Goal: Information Seeking & Learning: Learn about a topic

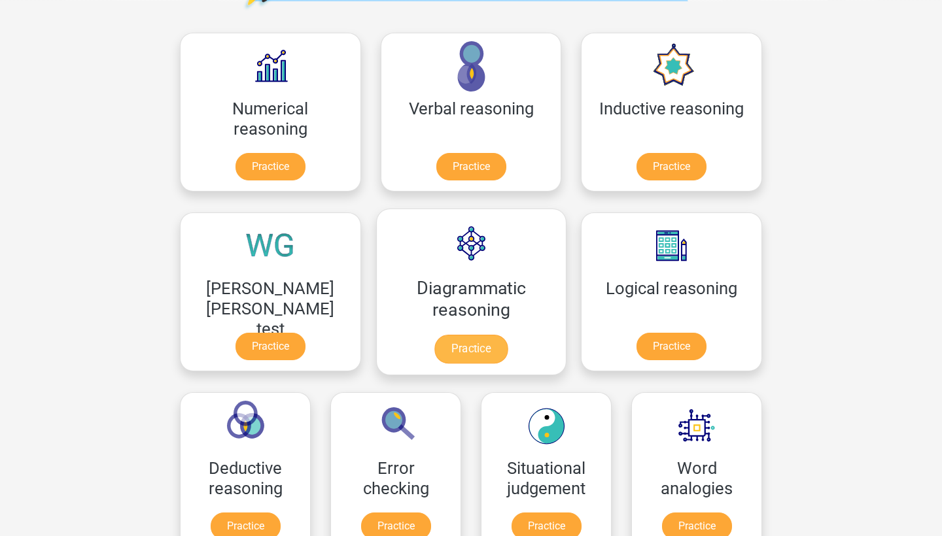
scroll to position [186, 0]
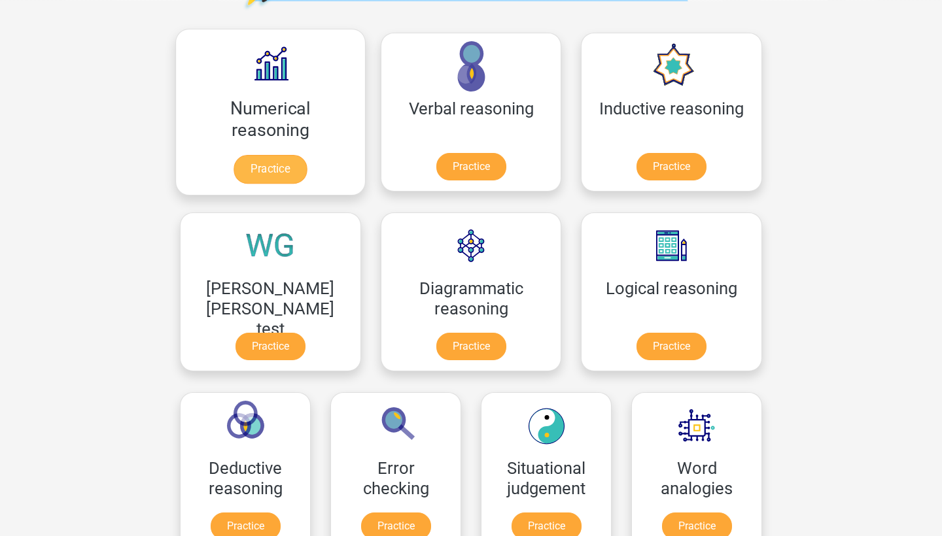
click at [252, 155] on link "Practice" at bounding box center [269, 169] width 73 height 29
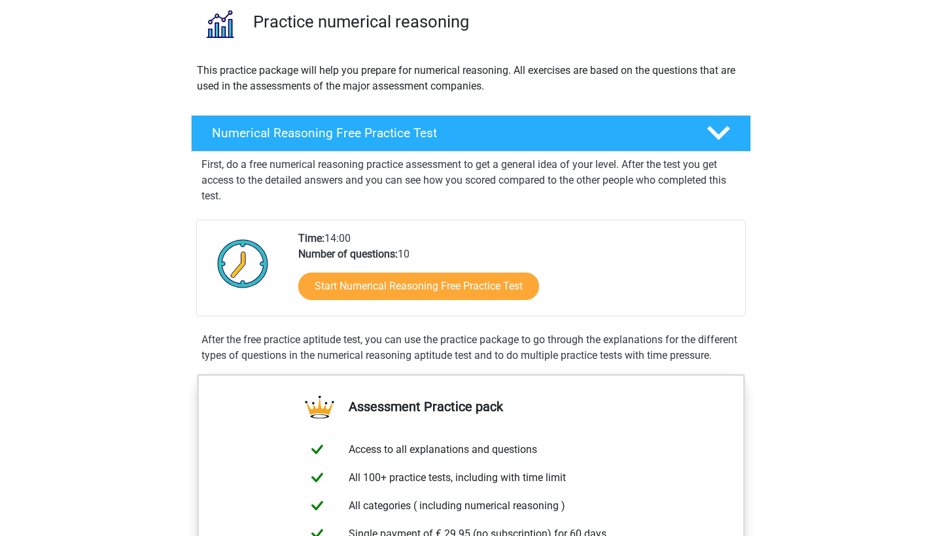
scroll to position [102, 0]
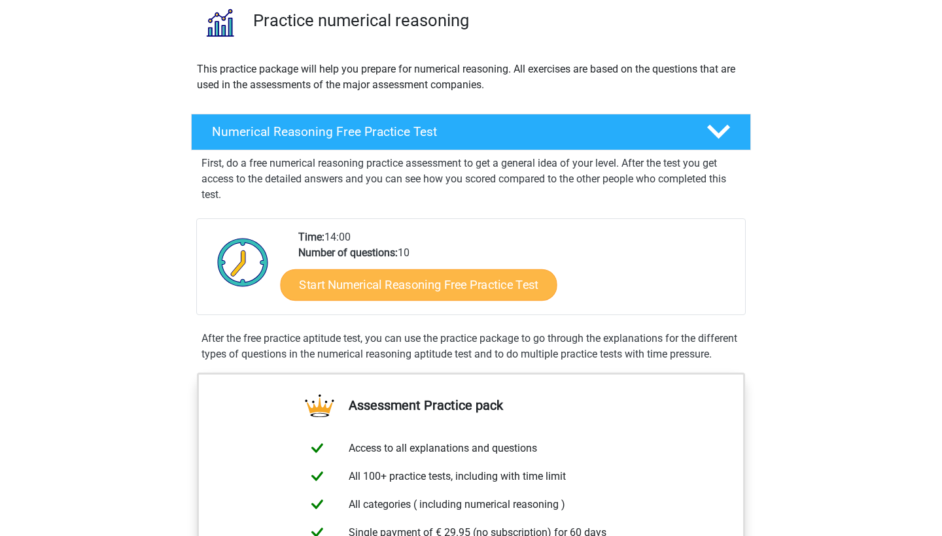
click at [338, 294] on link "Start Numerical Reasoning Free Practice Test" at bounding box center [419, 284] width 277 height 31
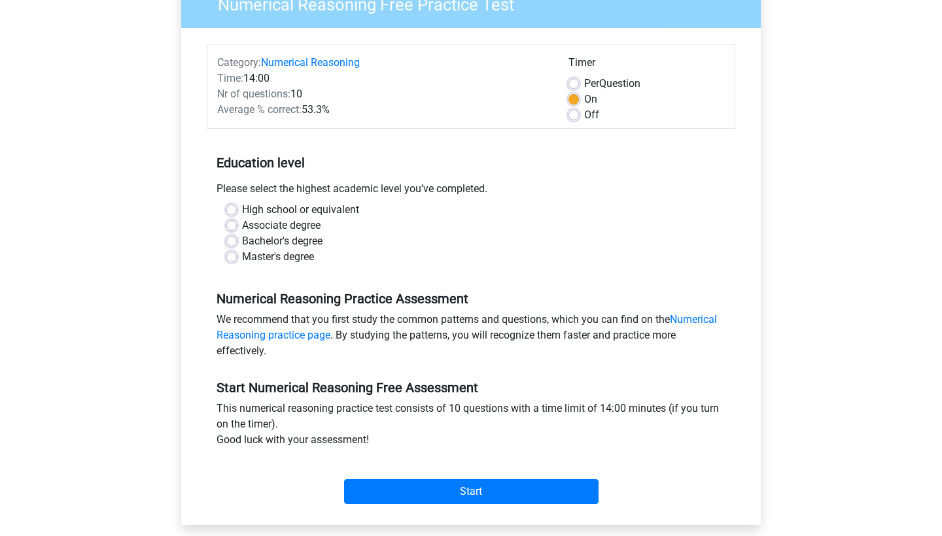
scroll to position [95, 0]
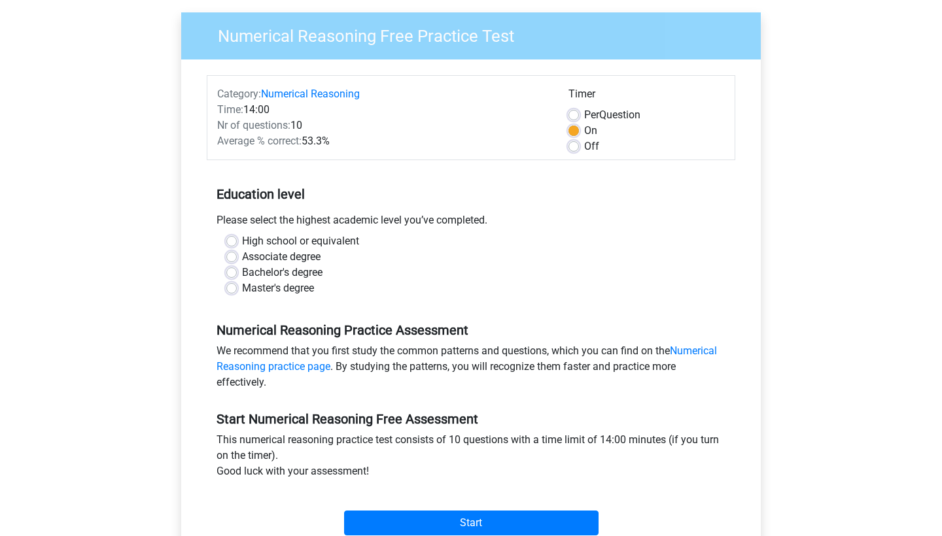
click at [305, 241] on label "High school or equivalent" at bounding box center [300, 241] width 117 height 16
click at [237, 241] on input "High school or equivalent" at bounding box center [231, 239] width 10 height 13
radio input "true"
click at [306, 273] on label "Bachelor's degree" at bounding box center [282, 273] width 80 height 16
click at [237, 273] on input "Bachelor's degree" at bounding box center [231, 271] width 10 height 13
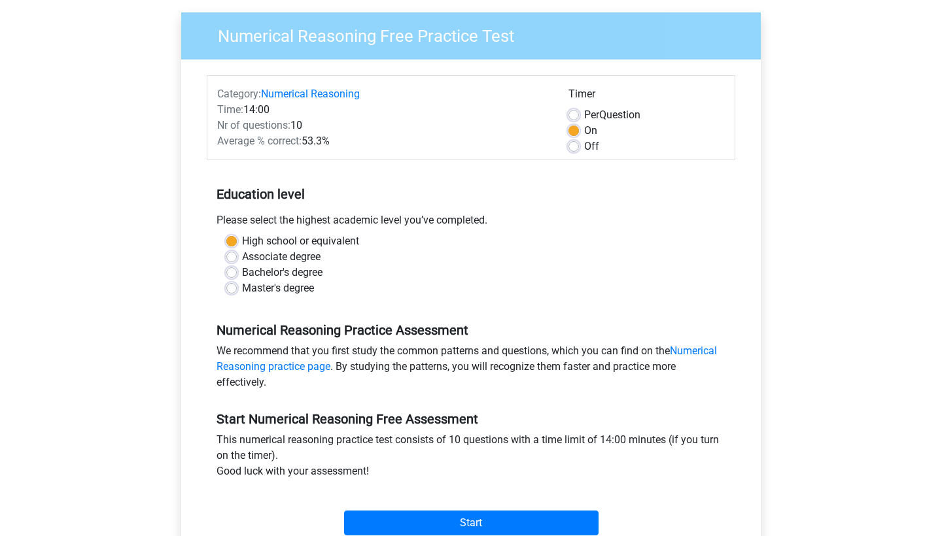
radio input "true"
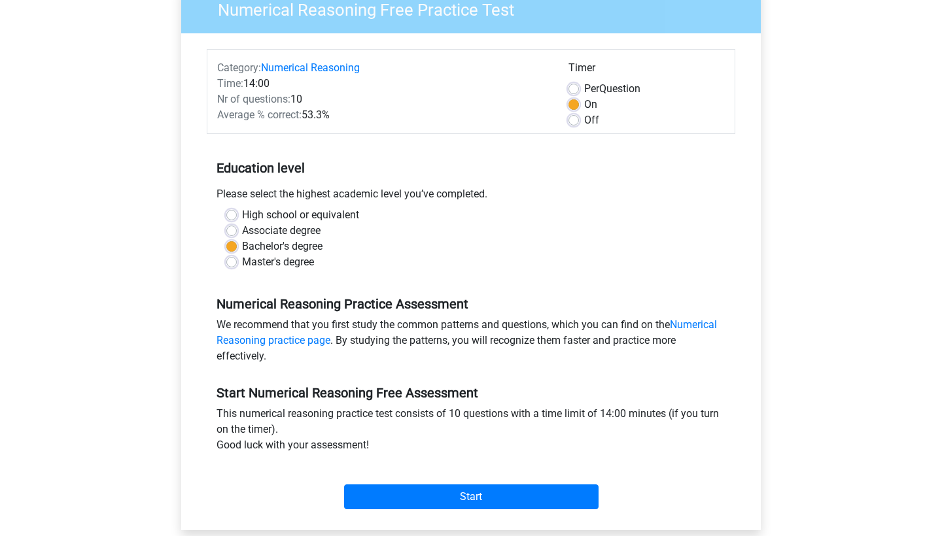
scroll to position [131, 0]
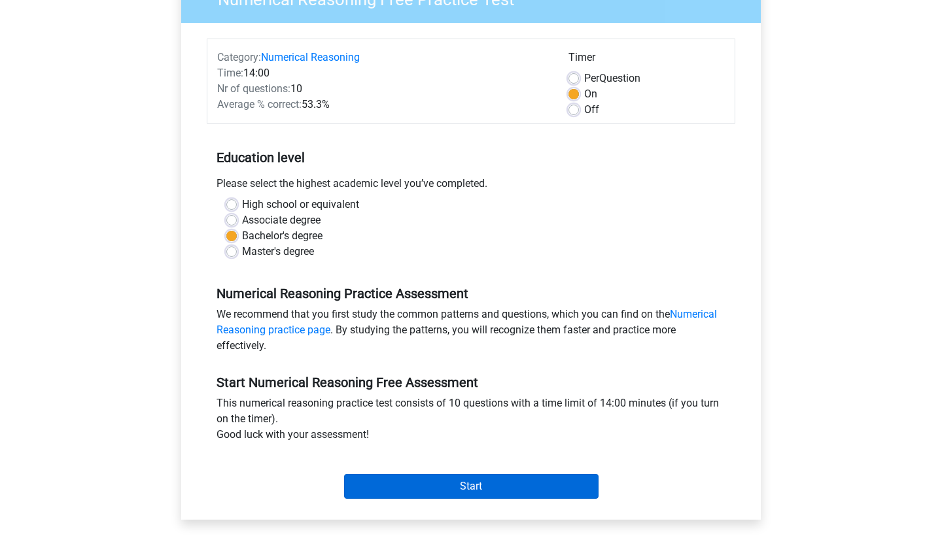
click at [375, 484] on input "Start" at bounding box center [471, 486] width 254 height 25
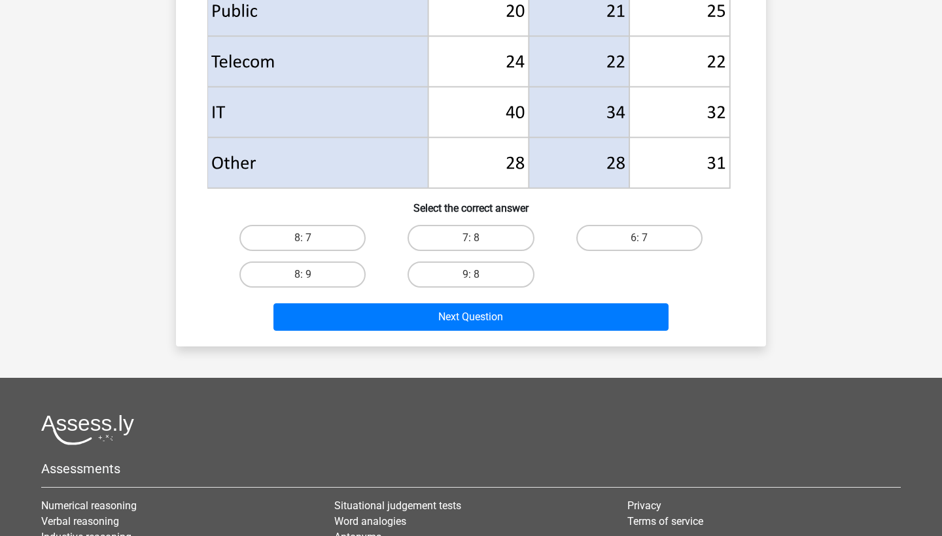
scroll to position [683, 0]
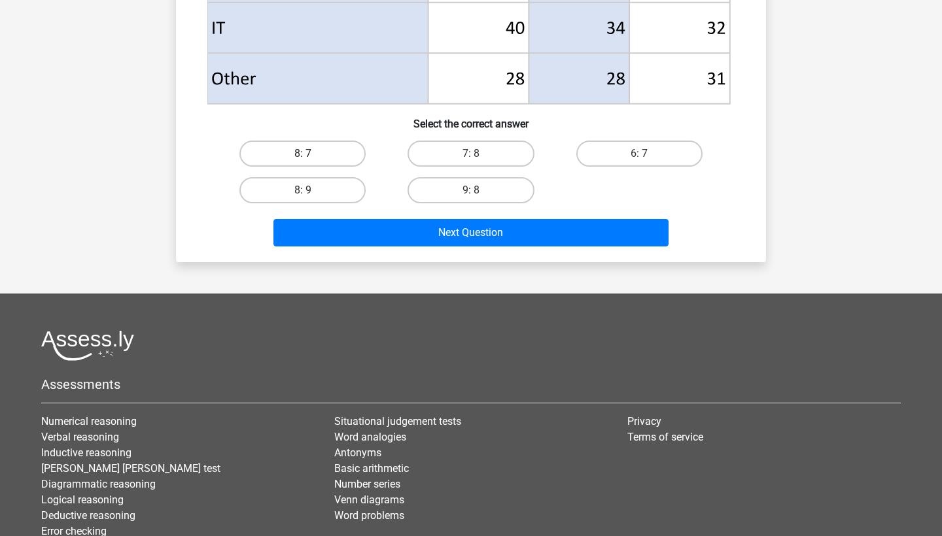
click at [343, 153] on label "8: 7" at bounding box center [302, 154] width 126 height 26
click at [311, 154] on input "8: 7" at bounding box center [307, 158] width 9 height 9
radio input "true"
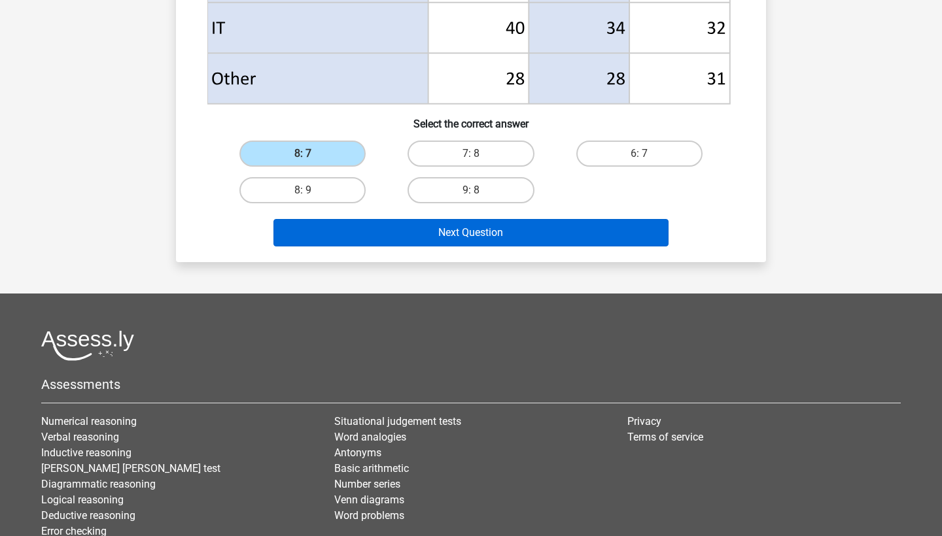
click at [345, 225] on button "Next Question" at bounding box center [471, 232] width 396 height 27
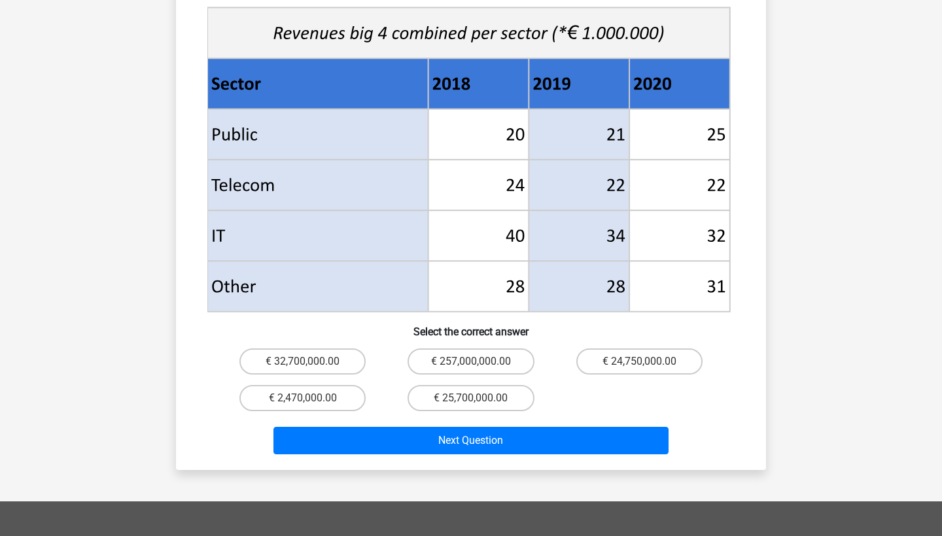
scroll to position [695, 0]
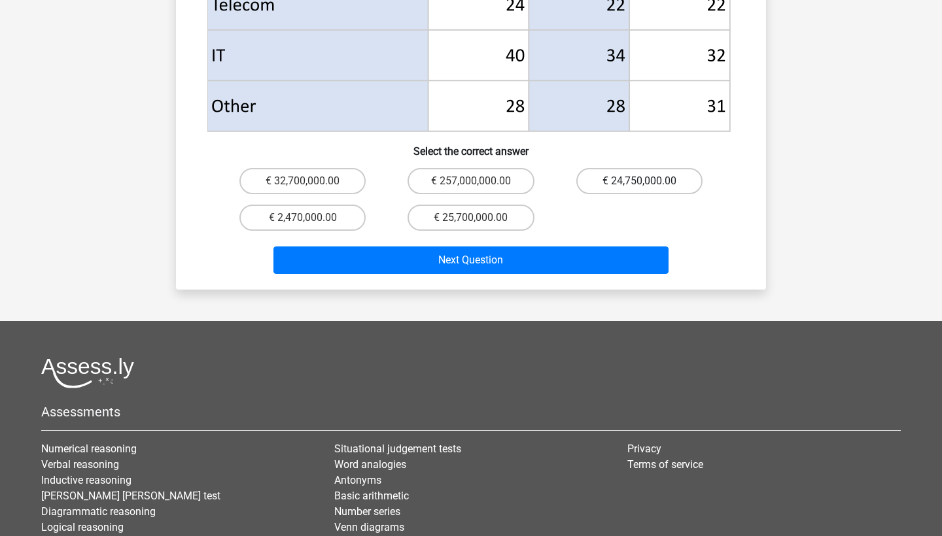
click at [593, 168] on label "€ 24,750,000.00" at bounding box center [639, 181] width 126 height 26
click at [639, 181] on input "€ 24,750,000.00" at bounding box center [643, 185] width 9 height 9
radio input "true"
click at [530, 255] on div "Next Question" at bounding box center [470, 263] width 505 height 33
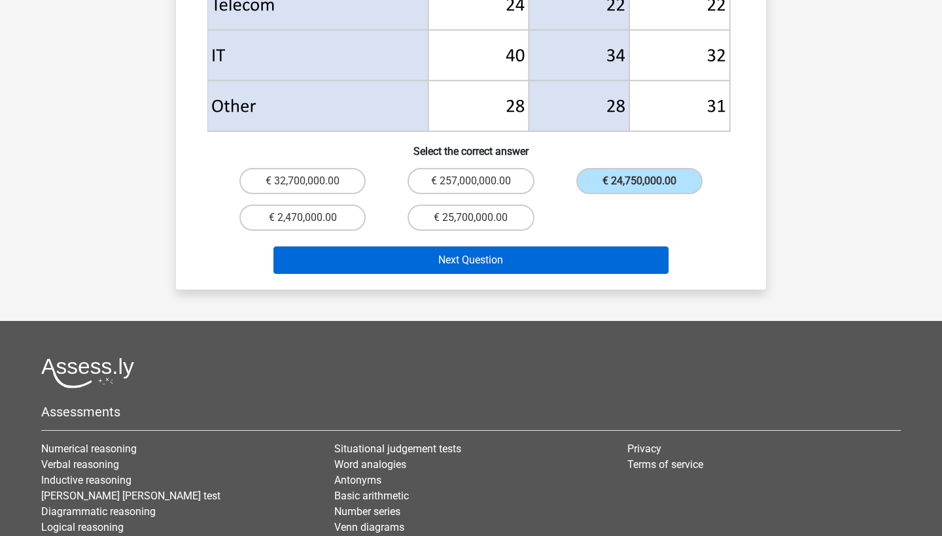
click at [530, 247] on button "Next Question" at bounding box center [471, 260] width 396 height 27
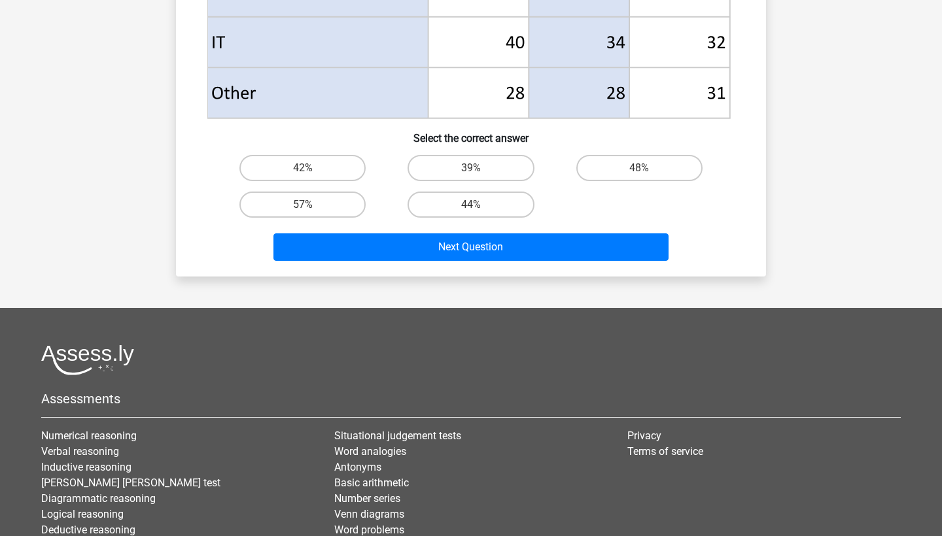
scroll to position [697, 0]
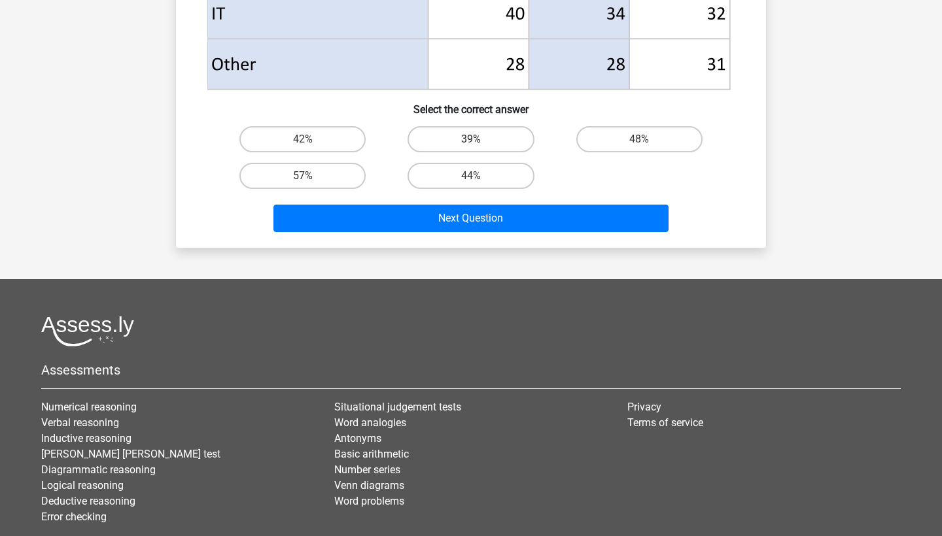
click at [485, 142] on label "39%" at bounding box center [470, 139] width 126 height 26
click at [479, 142] on input "39%" at bounding box center [475, 143] width 9 height 9
radio input "true"
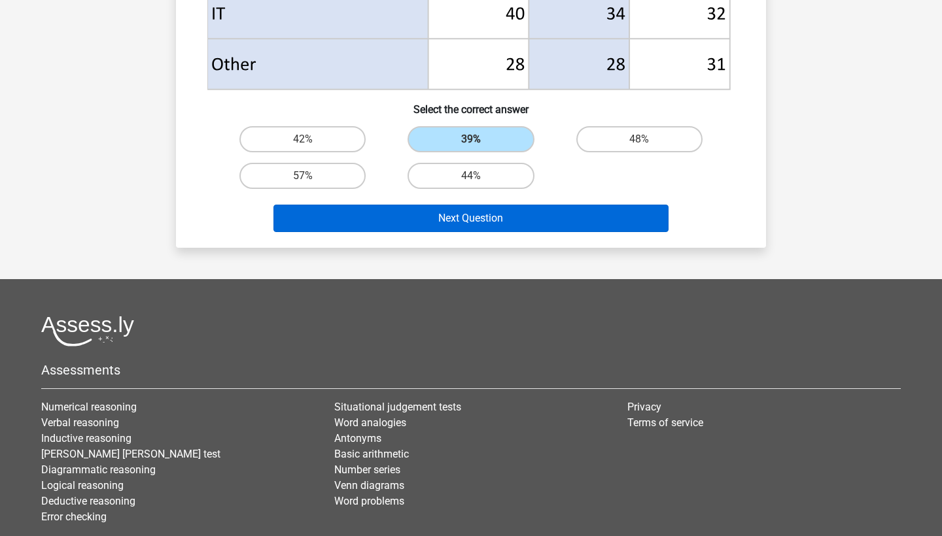
click at [470, 225] on button "Next Question" at bounding box center [471, 218] width 396 height 27
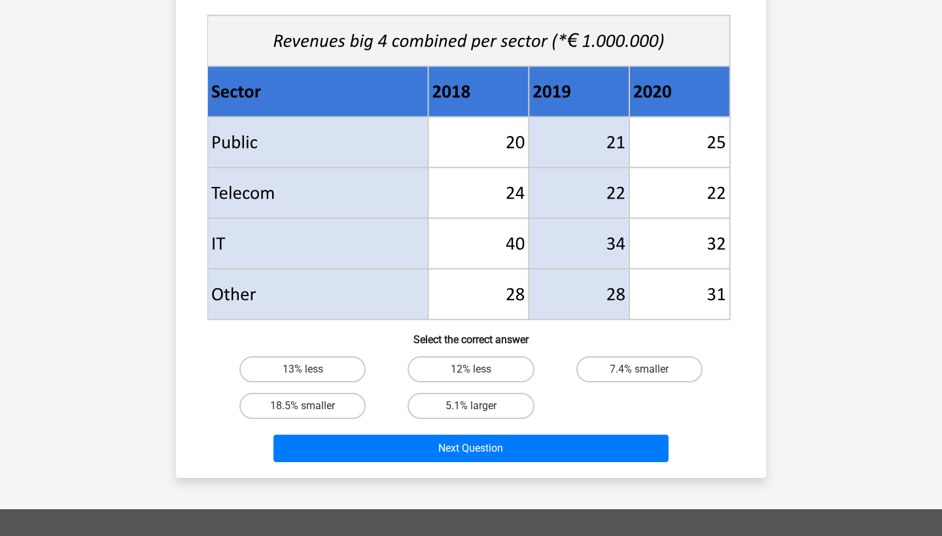
scroll to position [466, 0]
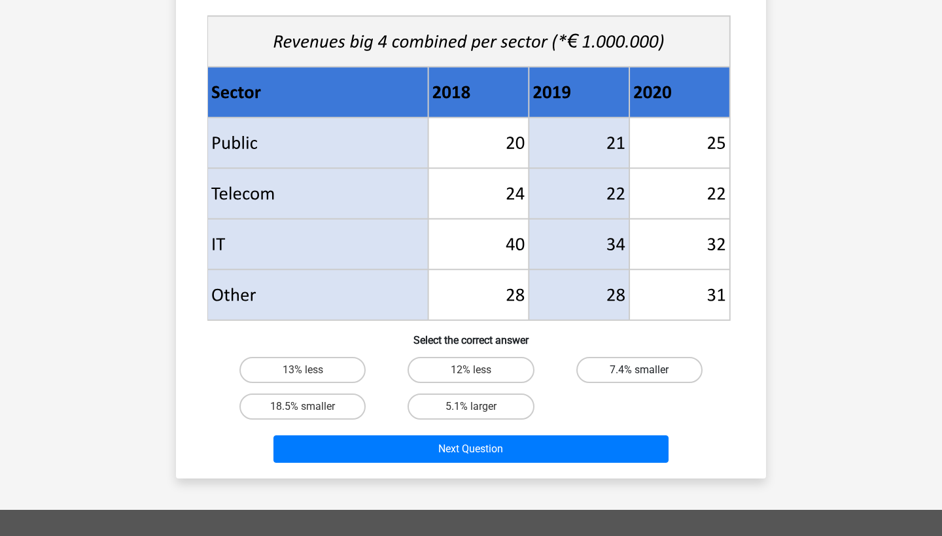
click at [607, 368] on label "7.4% smaller" at bounding box center [639, 370] width 126 height 26
click at [639, 370] on input "7.4% smaller" at bounding box center [643, 374] width 9 height 9
radio input "true"
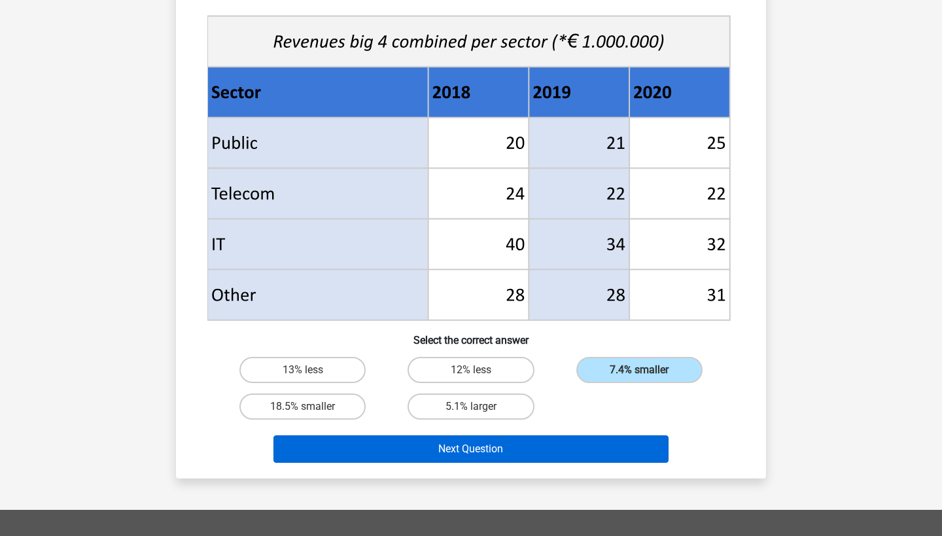
click at [479, 446] on button "Next Question" at bounding box center [471, 449] width 396 height 27
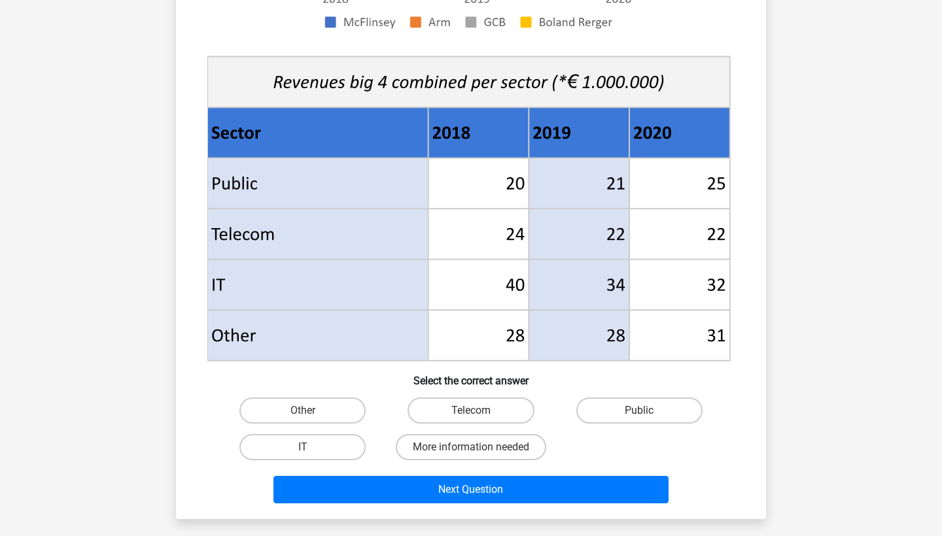
scroll to position [441, 0]
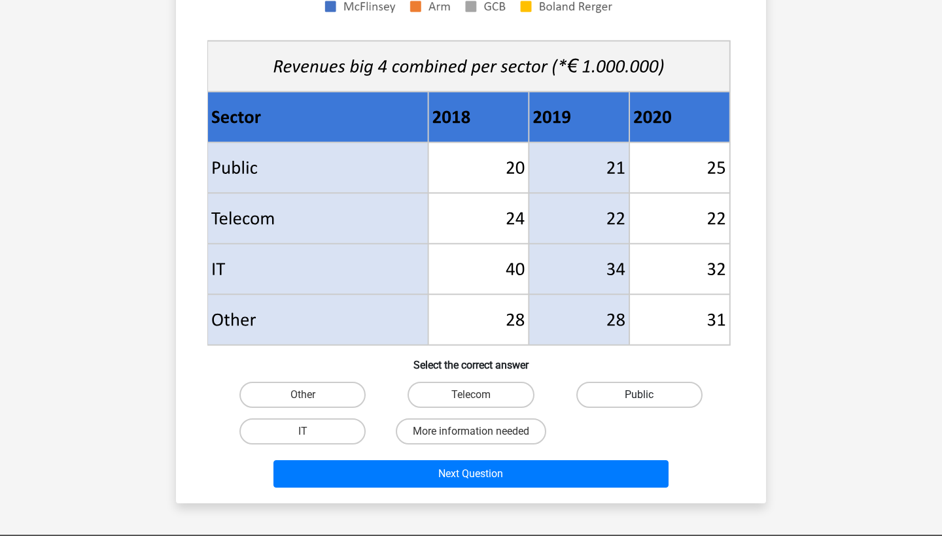
click at [628, 396] on label "Public" at bounding box center [639, 395] width 126 height 26
click at [639, 396] on input "Public" at bounding box center [643, 399] width 9 height 9
radio input "true"
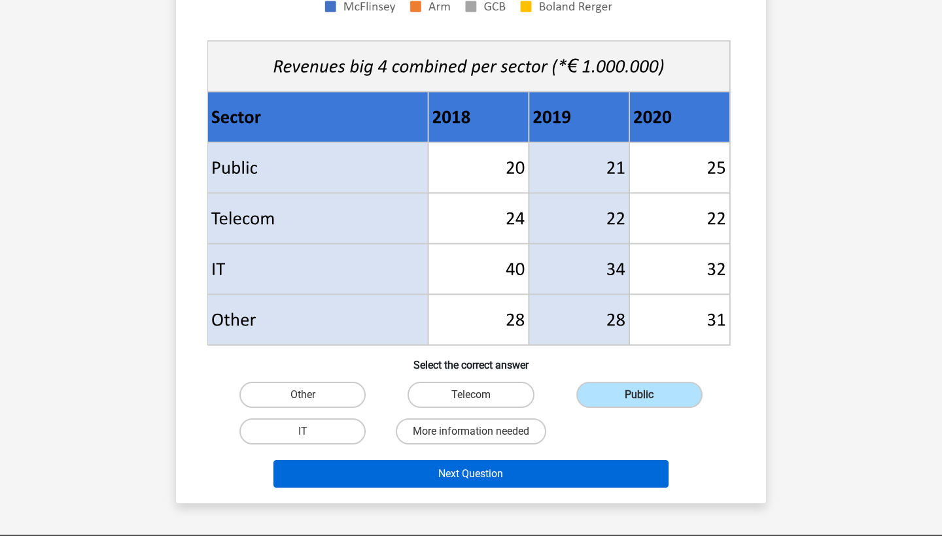
click at [572, 473] on button "Next Question" at bounding box center [471, 473] width 396 height 27
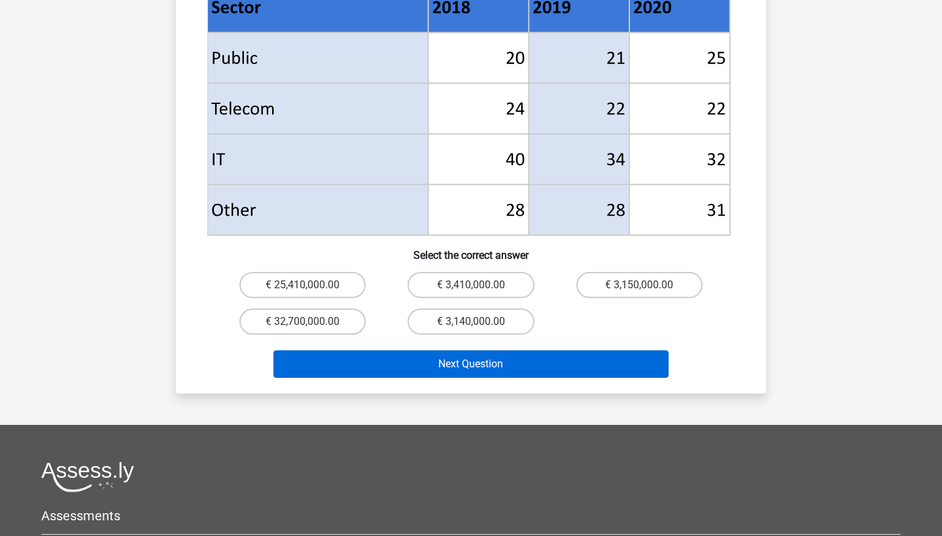
scroll to position [567, 0]
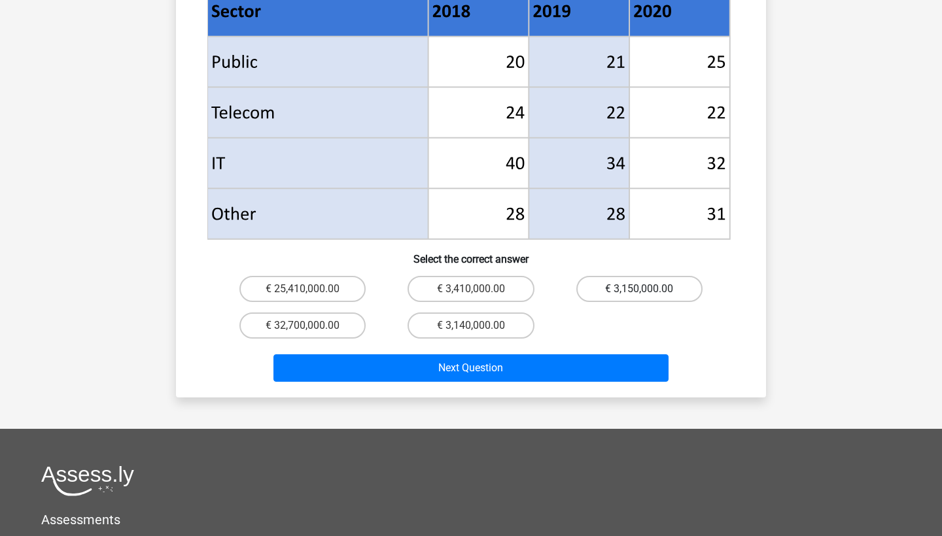
click at [603, 276] on label "€ 3,150,000.00" at bounding box center [639, 289] width 126 height 26
click at [639, 289] on input "€ 3,150,000.00" at bounding box center [643, 293] width 9 height 9
radio input "true"
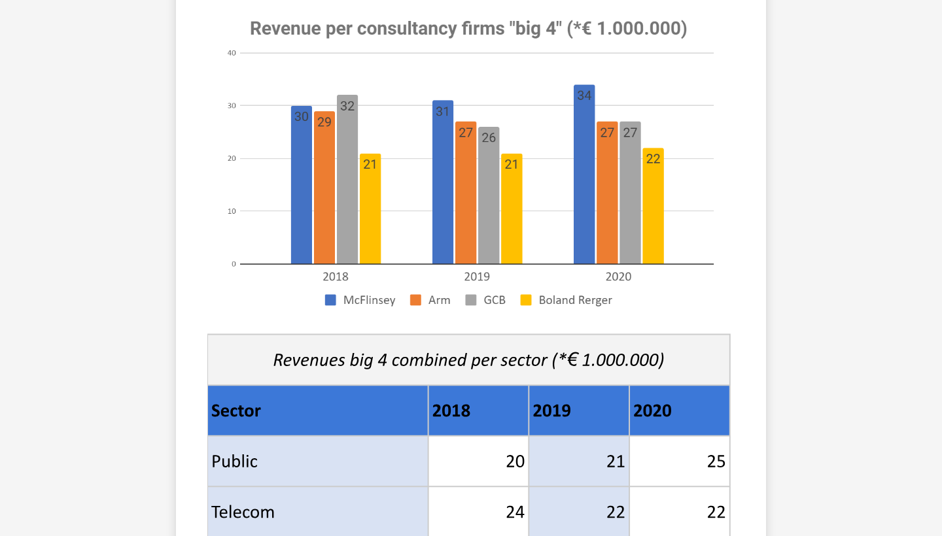
scroll to position [479, 0]
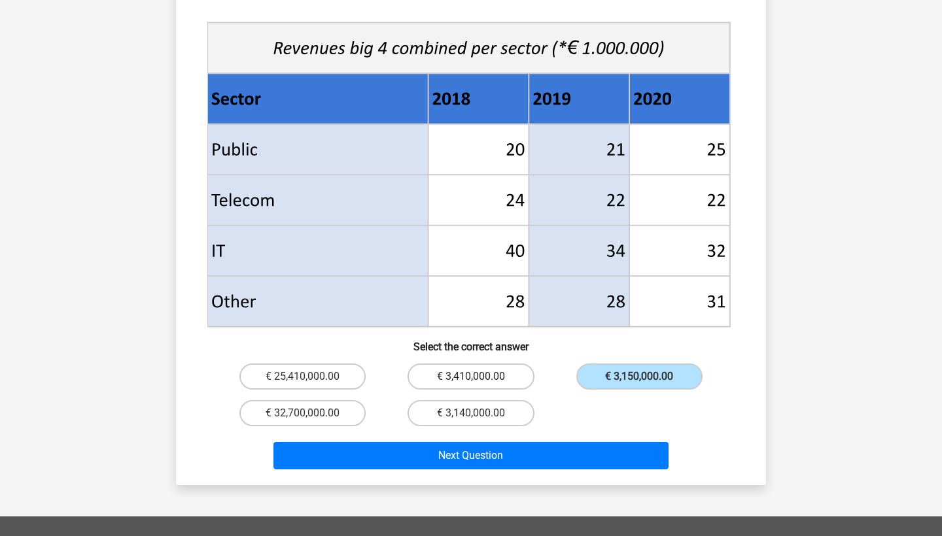
click at [445, 364] on label "€ 3,410,000.00" at bounding box center [470, 377] width 126 height 26
click at [471, 377] on input "€ 3,410,000.00" at bounding box center [475, 381] width 9 height 9
radio input "true"
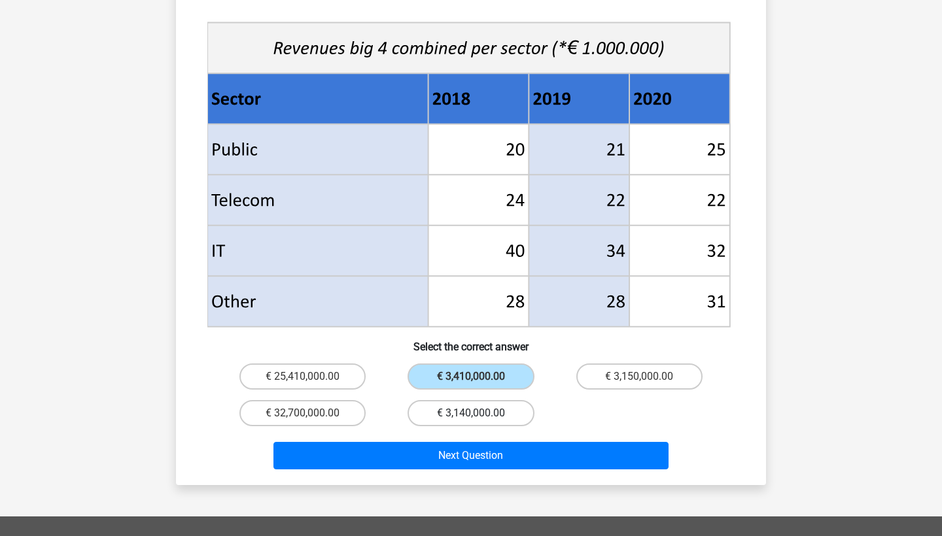
click at [441, 400] on label "€ 3,140,000.00" at bounding box center [470, 413] width 126 height 26
click at [471, 413] on input "€ 3,140,000.00" at bounding box center [475, 417] width 9 height 9
radio input "true"
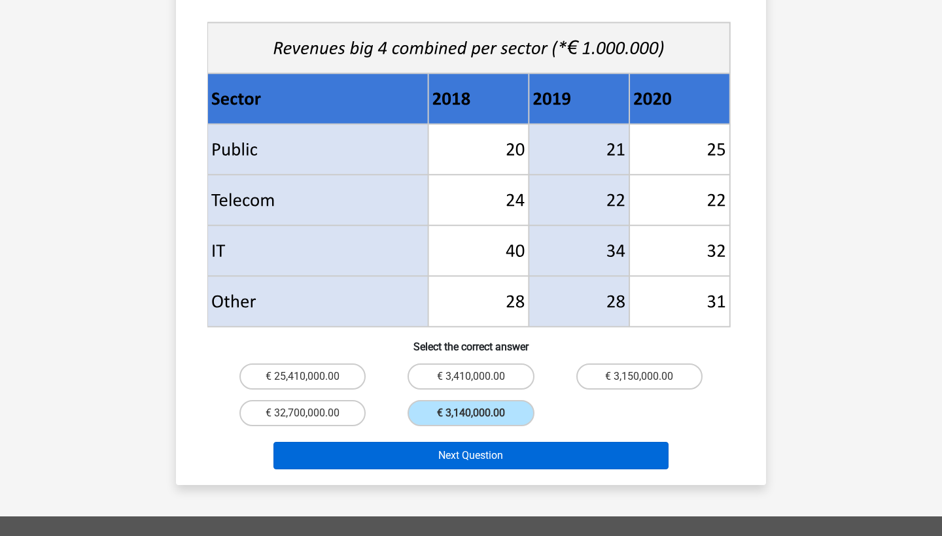
click at [359, 442] on button "Next Question" at bounding box center [471, 455] width 396 height 27
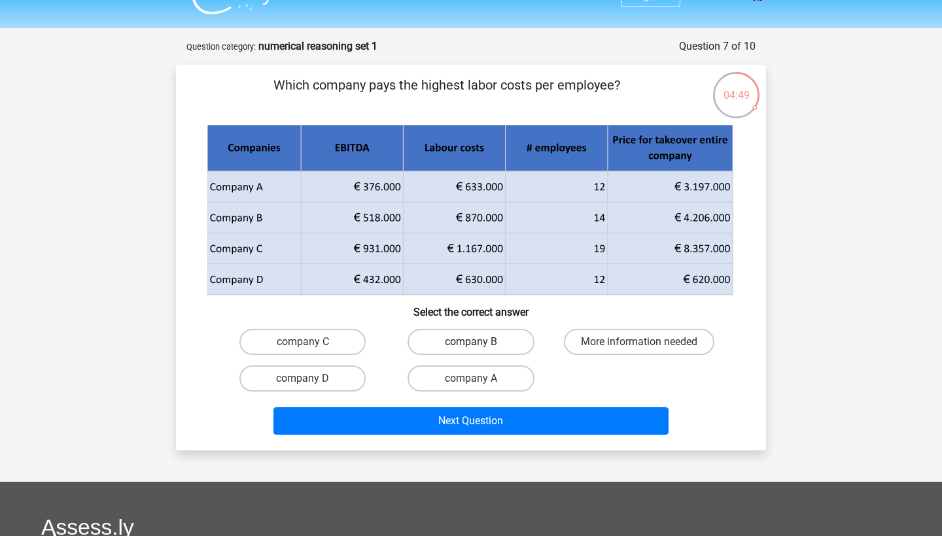
scroll to position [8, 0]
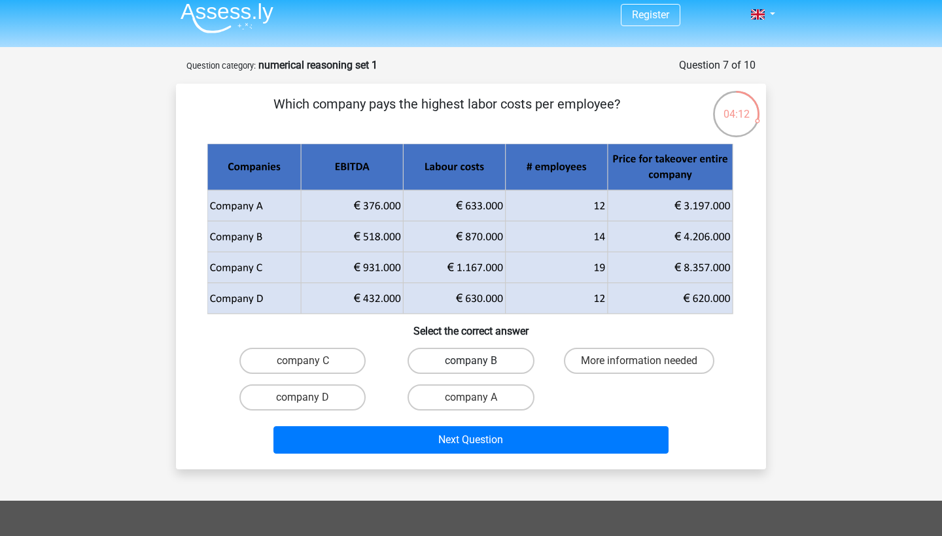
click at [459, 364] on label "company B" at bounding box center [470, 361] width 126 height 26
click at [471, 364] on input "company B" at bounding box center [475, 365] width 9 height 9
radio input "true"
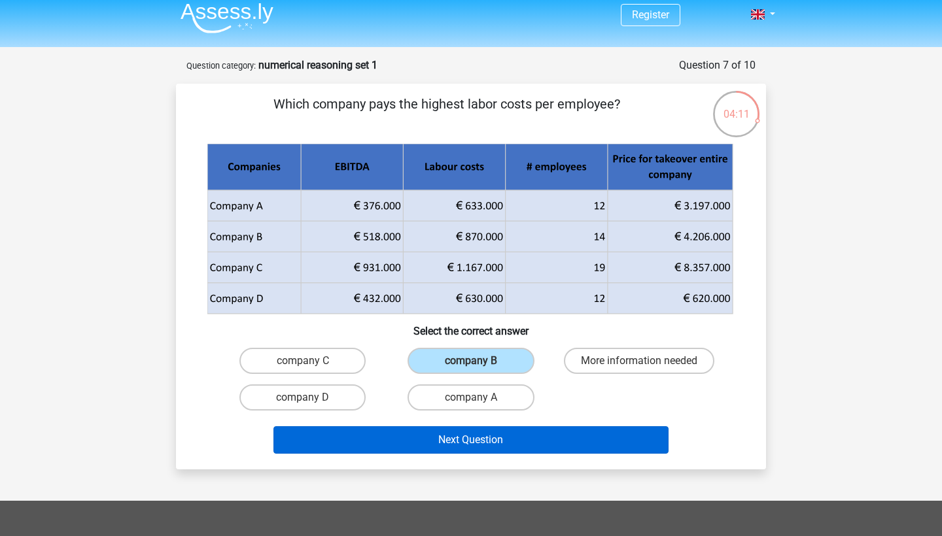
click at [457, 436] on button "Next Question" at bounding box center [471, 439] width 396 height 27
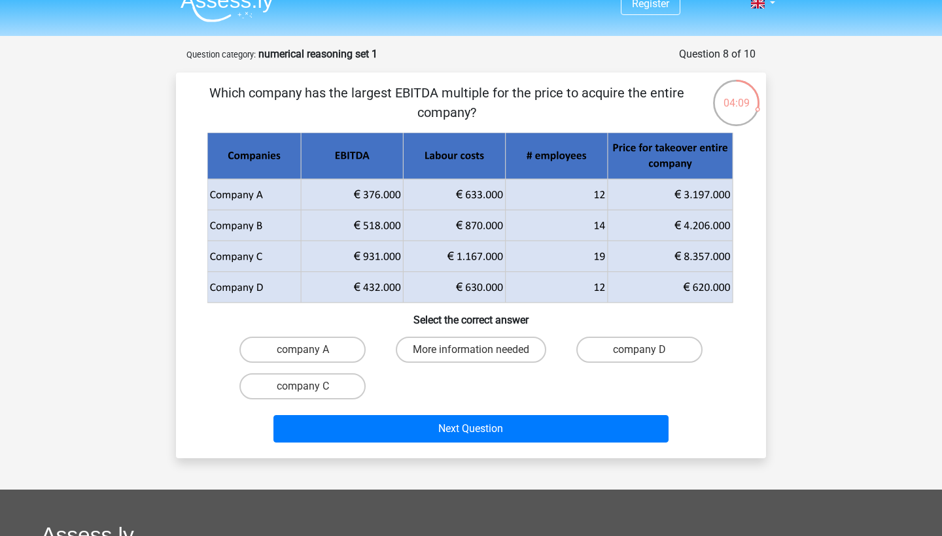
scroll to position [16, 0]
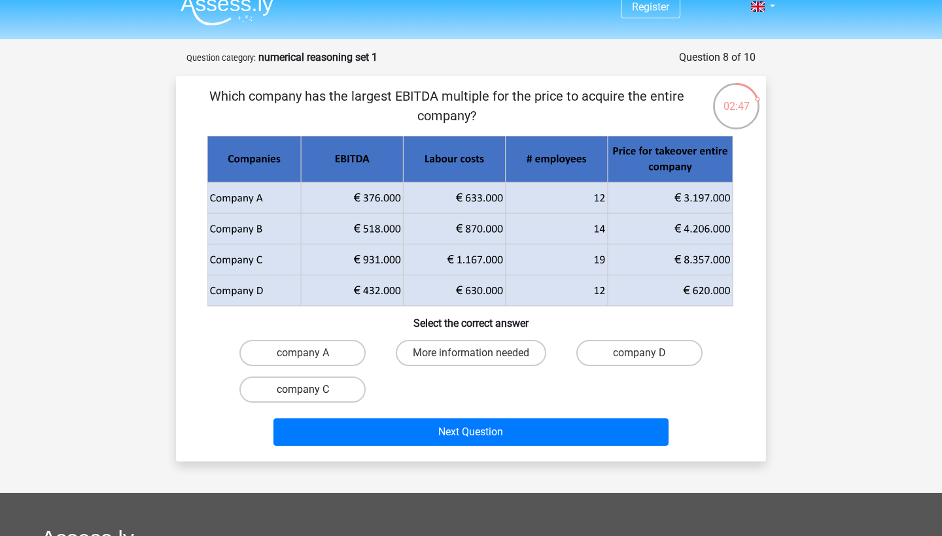
click at [343, 390] on label "company C" at bounding box center [302, 390] width 126 height 26
click at [311, 390] on input "company C" at bounding box center [307, 394] width 9 height 9
radio input "true"
click at [389, 447] on div "Next Question" at bounding box center [470, 435] width 505 height 33
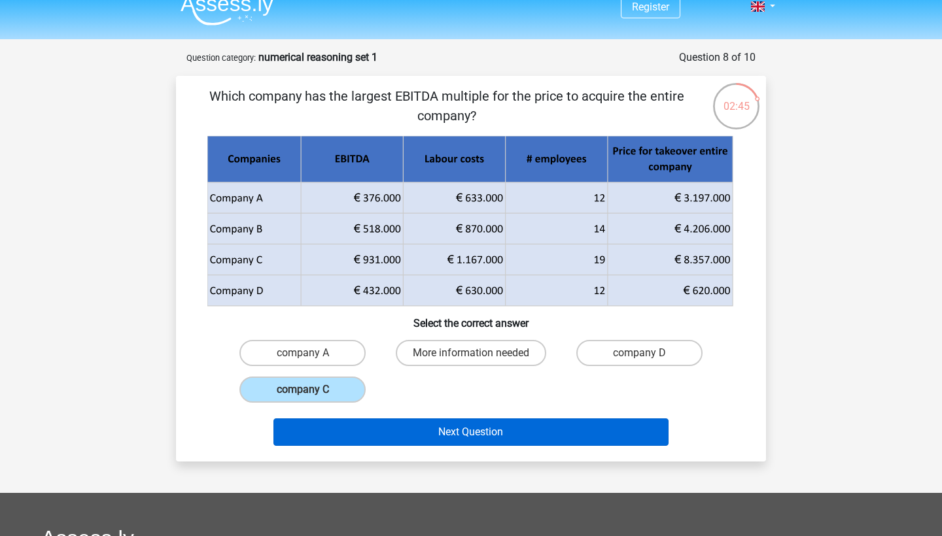
click at [389, 434] on button "Next Question" at bounding box center [471, 432] width 396 height 27
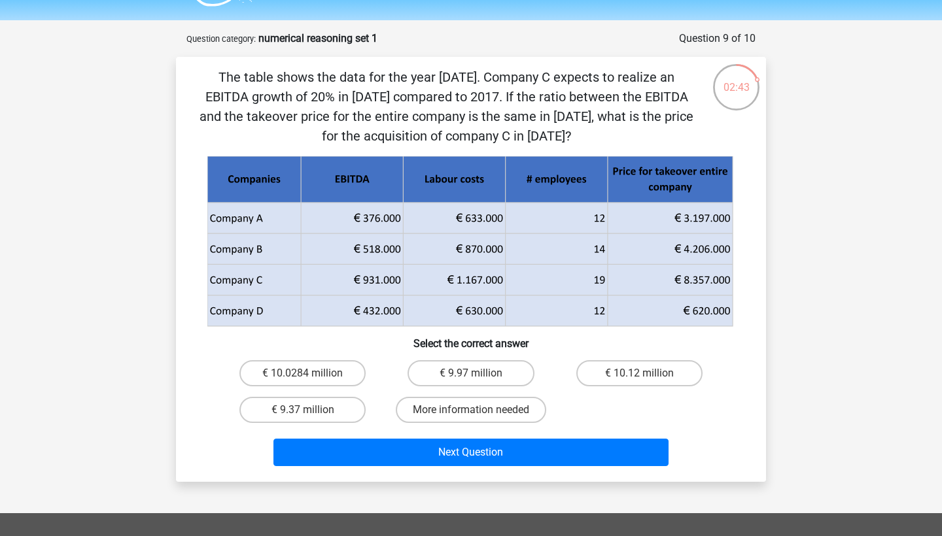
scroll to position [31, 0]
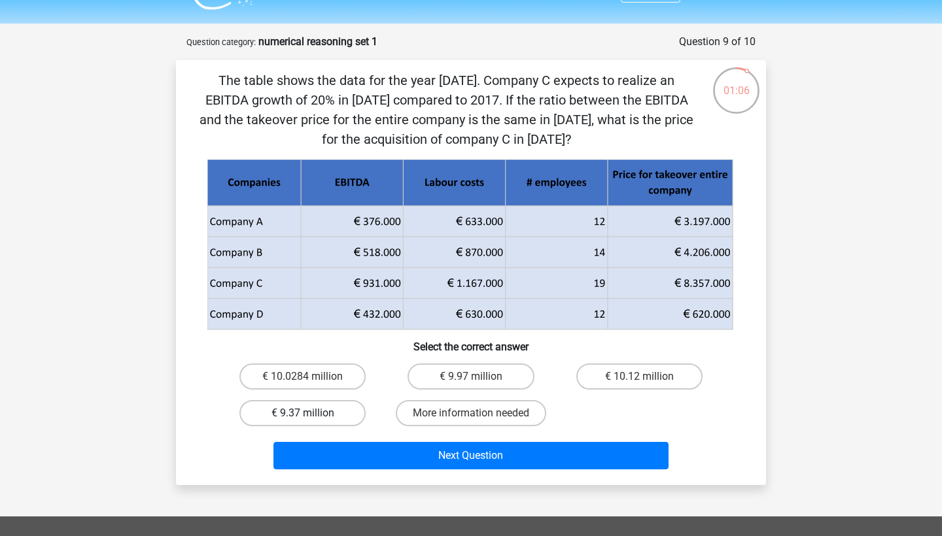
click at [303, 404] on label "€ 9.37 million" at bounding box center [302, 413] width 126 height 26
click at [303, 413] on input "€ 9.37 million" at bounding box center [307, 417] width 9 height 9
radio input "true"
click at [429, 376] on label "€ 9.97 million" at bounding box center [470, 377] width 126 height 26
click at [471, 377] on input "€ 9.97 million" at bounding box center [475, 381] width 9 height 9
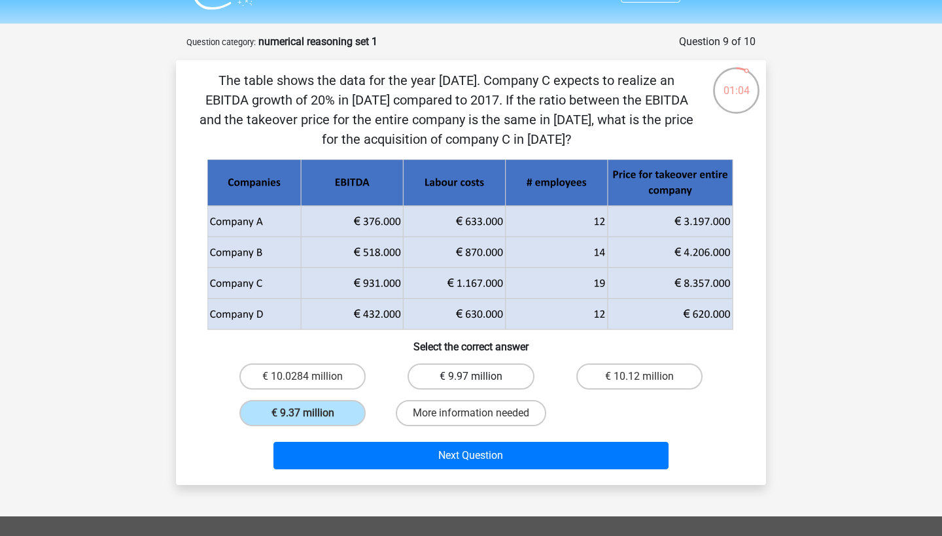
radio input "true"
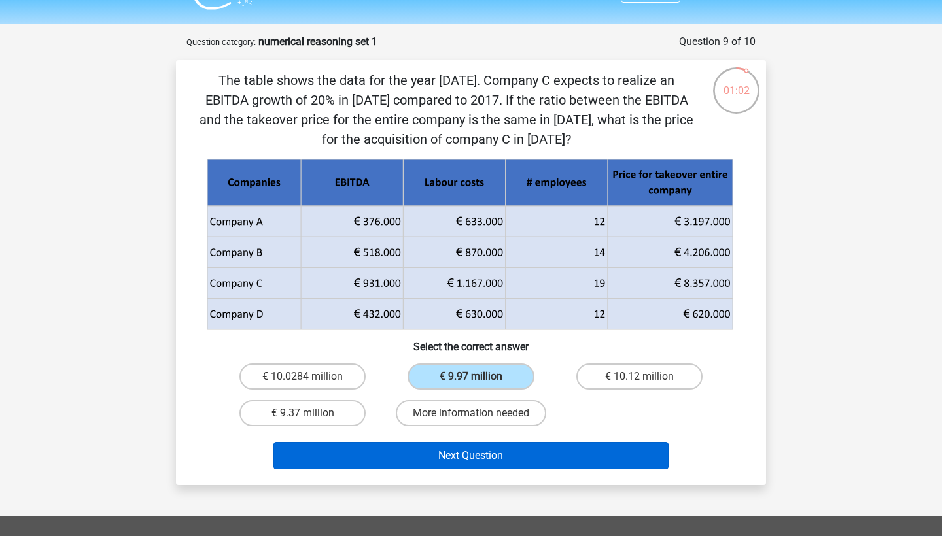
click at [410, 451] on button "Next Question" at bounding box center [471, 455] width 396 height 27
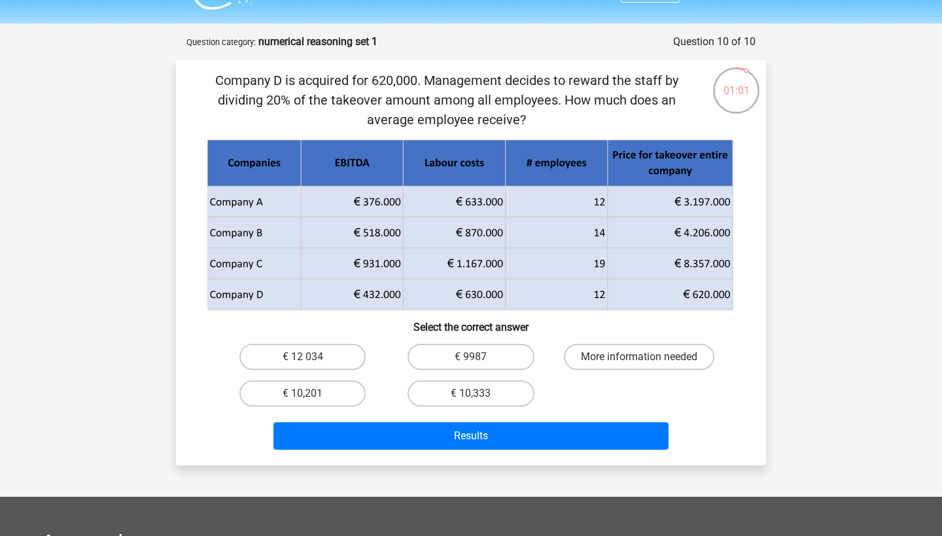
scroll to position [65, 0]
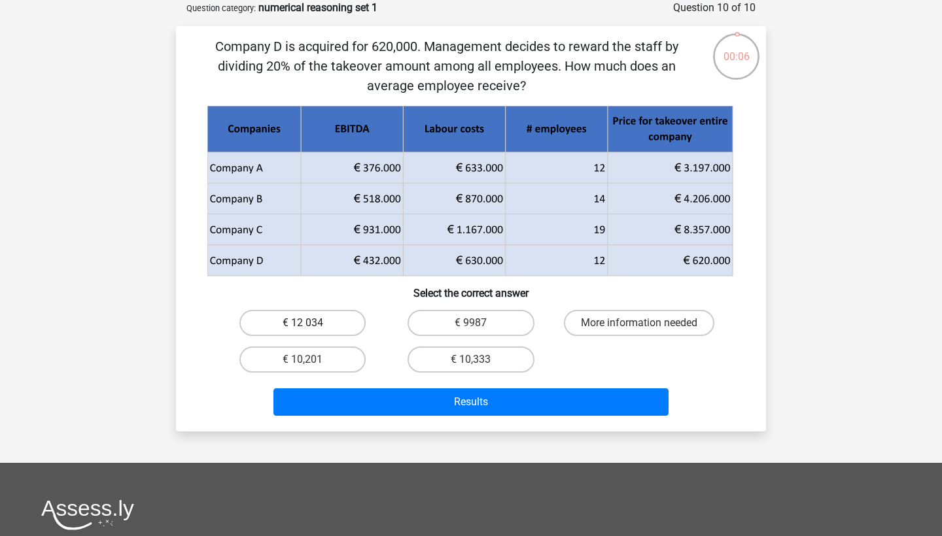
click at [333, 318] on label "€ 12 034" at bounding box center [302, 323] width 126 height 26
click at [311, 323] on input "€ 12 034" at bounding box center [307, 327] width 9 height 9
radio input "true"
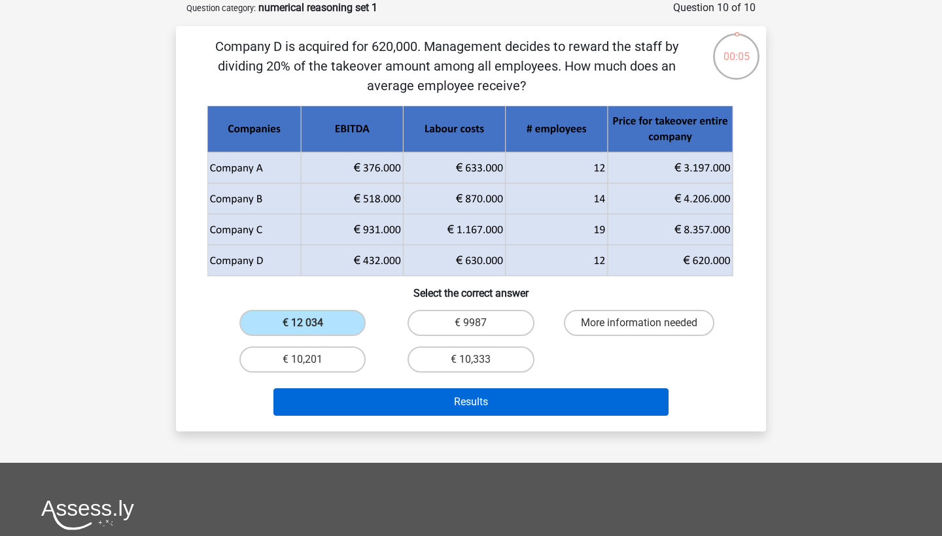
click at [359, 395] on button "Results" at bounding box center [471, 401] width 396 height 27
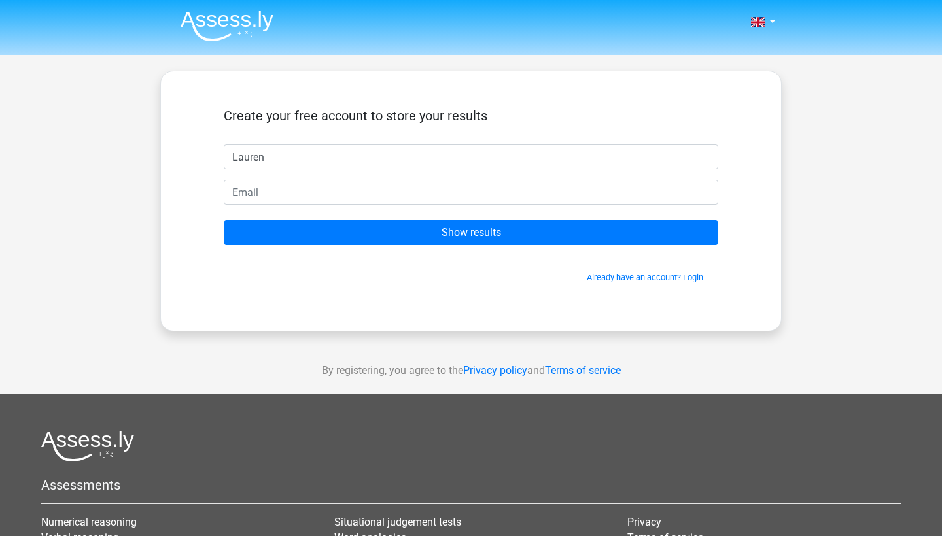
type input "Lauren"
click at [368, 179] on form "Create your free account to store your results Lauren Show results Already have…" at bounding box center [471, 196] width 494 height 176
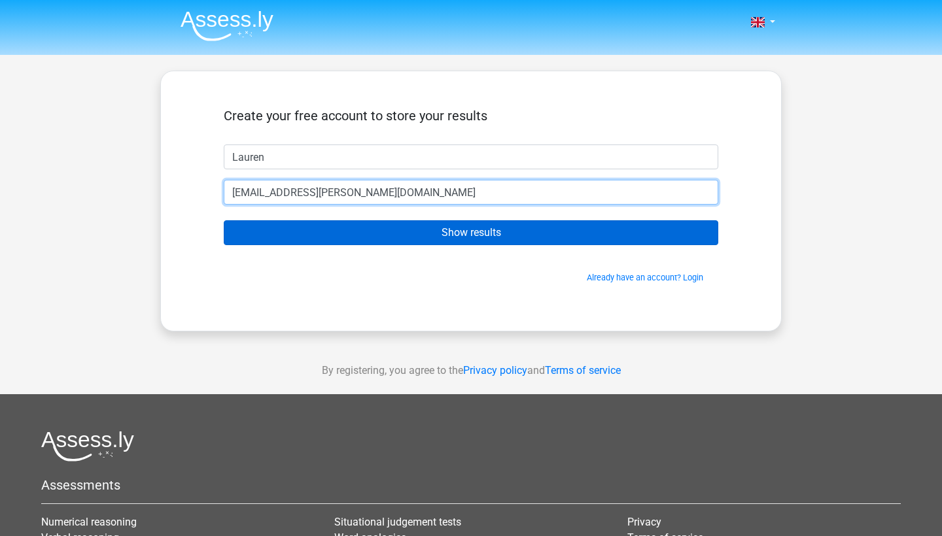
type input "lauren.r.nightingale@icloud.com"
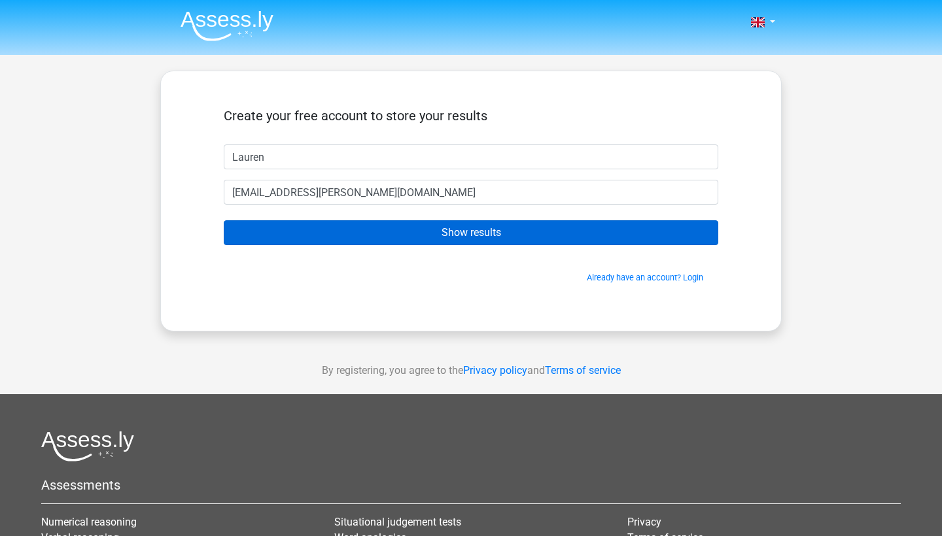
click at [426, 232] on input "Show results" at bounding box center [471, 232] width 494 height 25
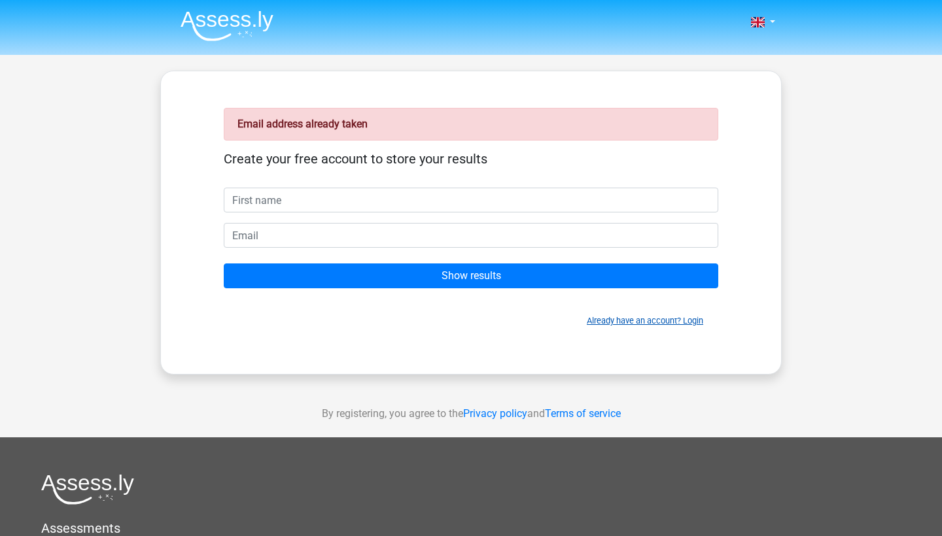
click at [686, 321] on link "Already have an account? Login" at bounding box center [645, 321] width 116 height 10
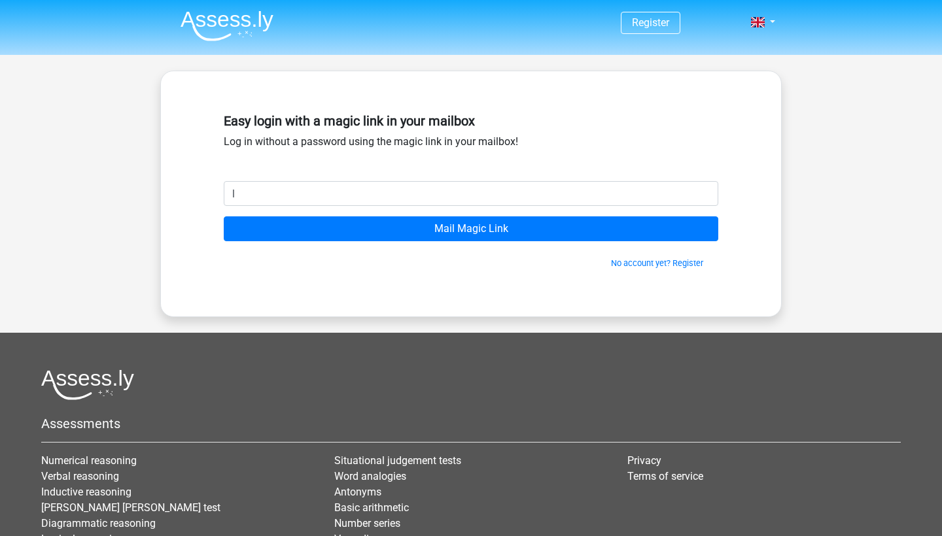
click at [702, 195] on input "l" at bounding box center [471, 193] width 494 height 25
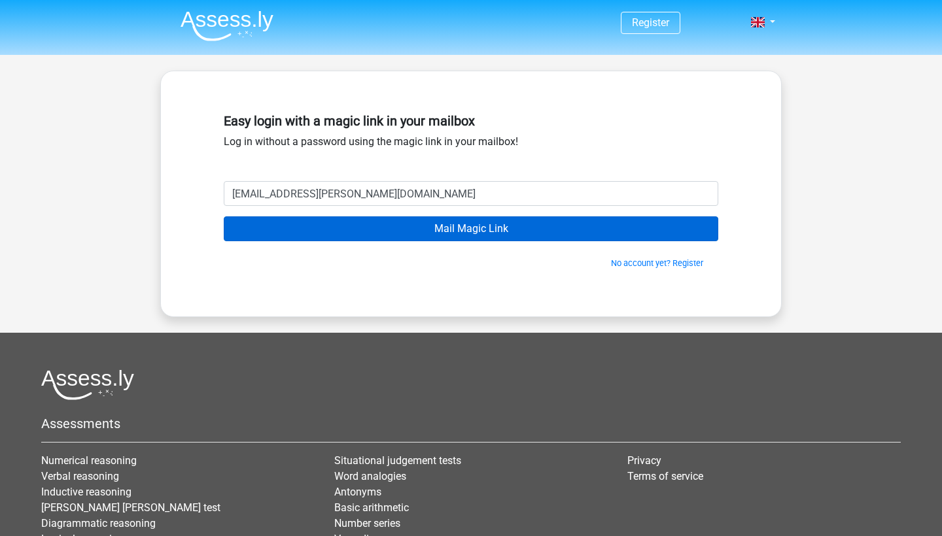
type input "[EMAIL_ADDRESS][PERSON_NAME][DOMAIN_NAME]"
click at [615, 235] on input "Mail Magic Link" at bounding box center [471, 228] width 494 height 25
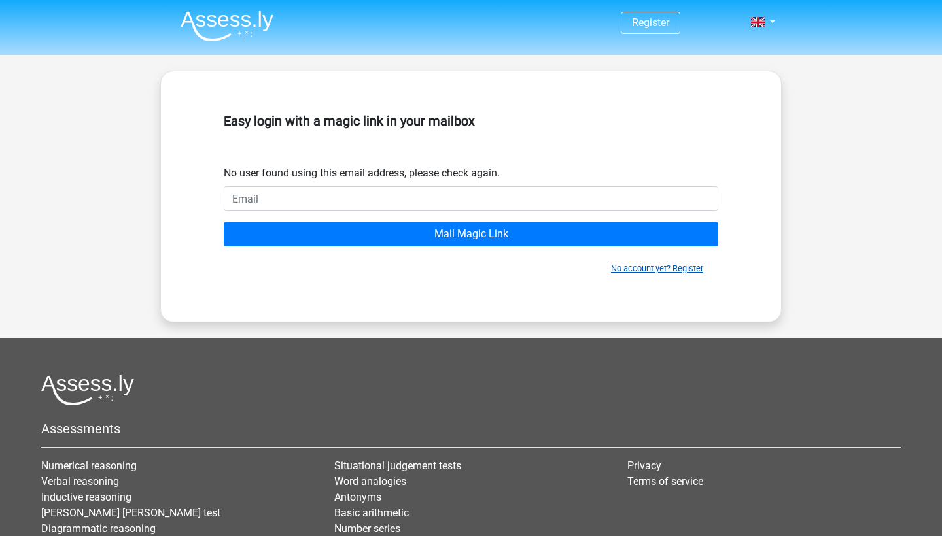
click at [678, 266] on link "No account yet? Register" at bounding box center [657, 269] width 92 height 10
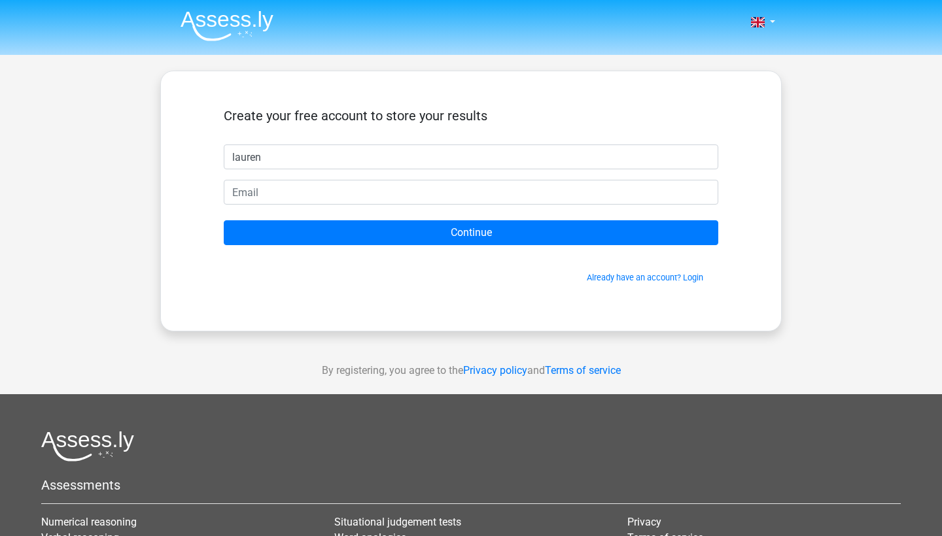
type input "lauren"
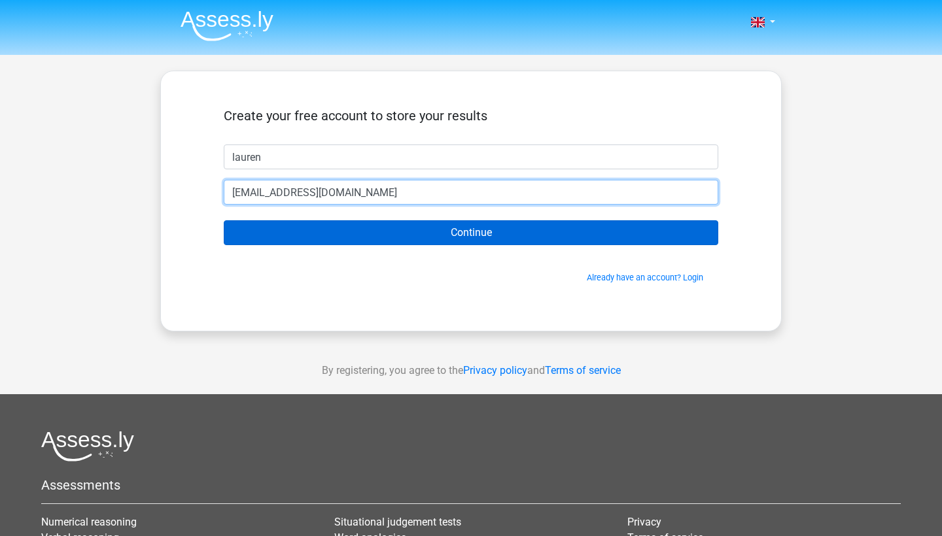
type input "[EMAIL_ADDRESS][DOMAIN_NAME]"
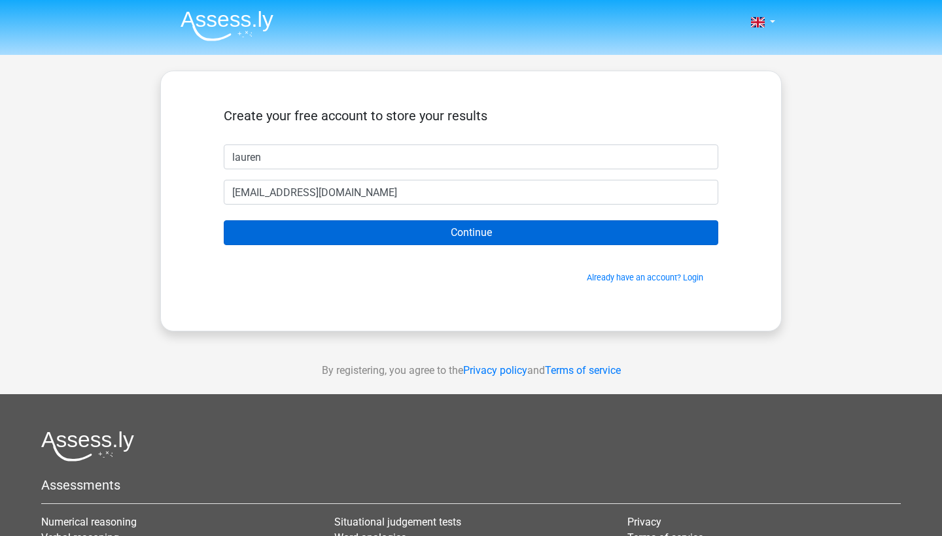
click at [355, 230] on input "Continue" at bounding box center [471, 232] width 494 height 25
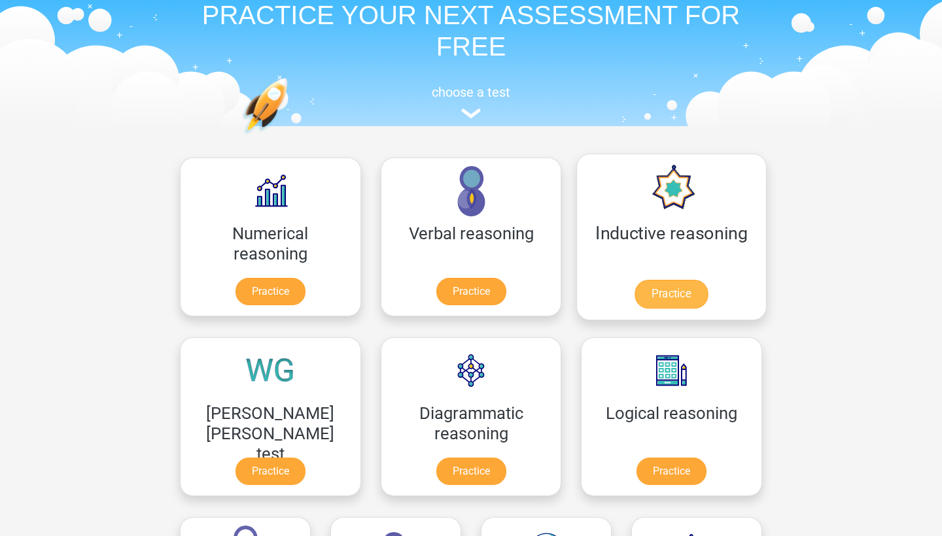
scroll to position [65, 0]
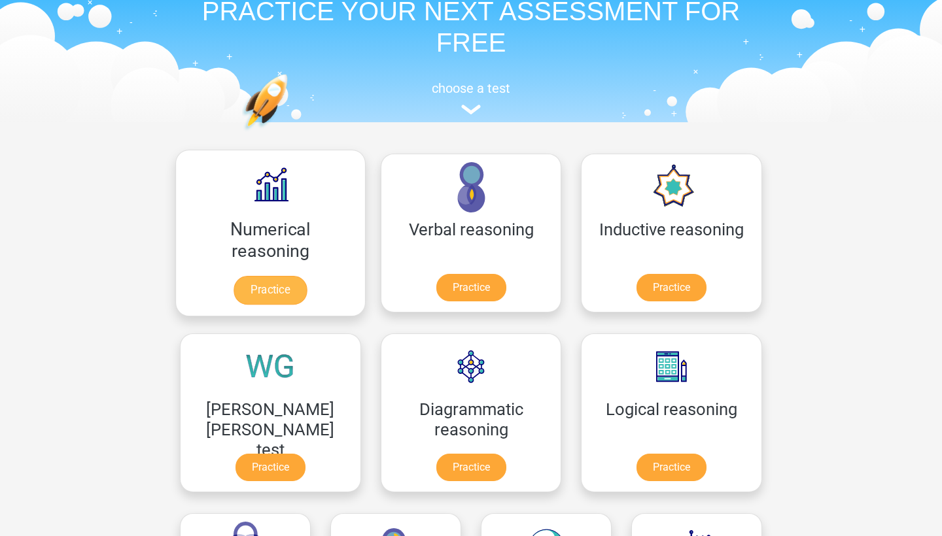
click at [266, 283] on link "Practice" at bounding box center [269, 290] width 73 height 29
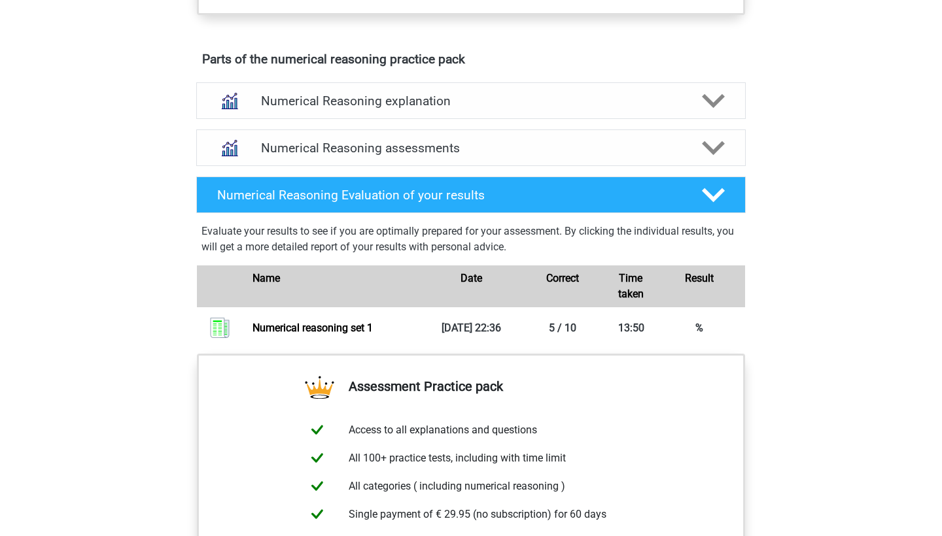
scroll to position [918, 0]
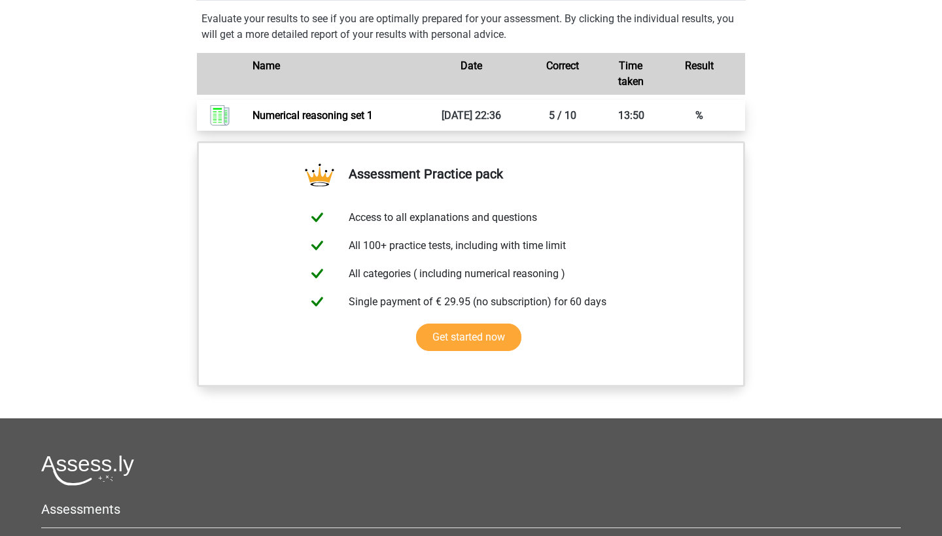
click at [373, 122] on link "Numerical reasoning set 1" at bounding box center [312, 115] width 120 height 12
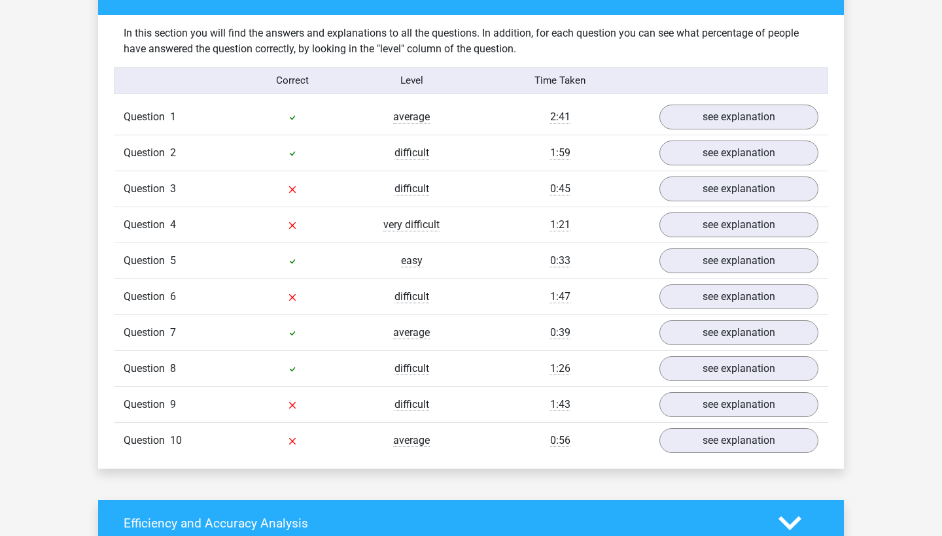
scroll to position [1003, 0]
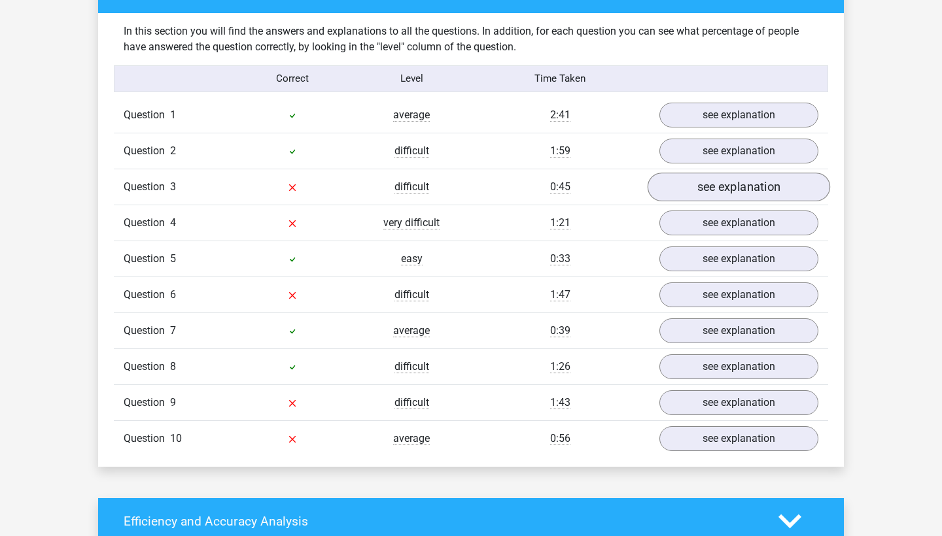
click at [711, 191] on link "see explanation" at bounding box center [738, 187] width 182 height 29
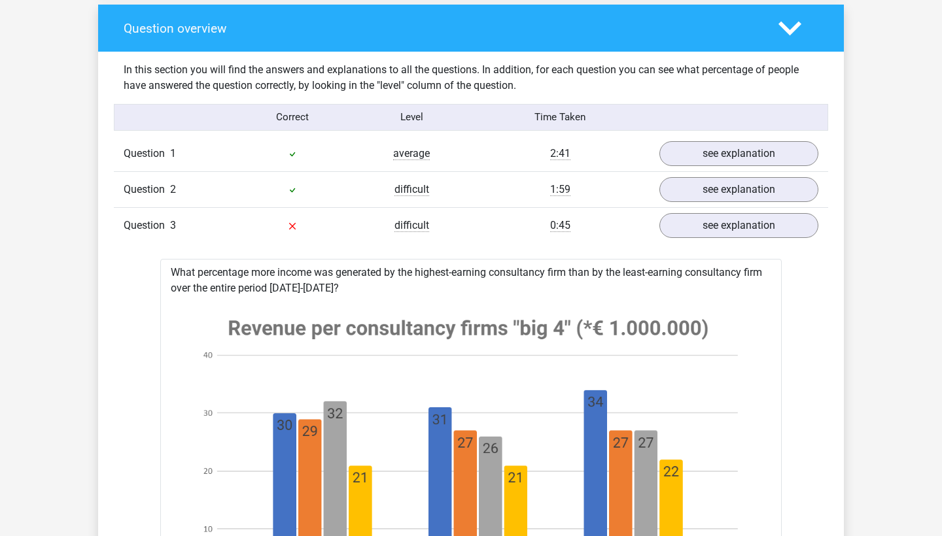
scroll to position [814, 0]
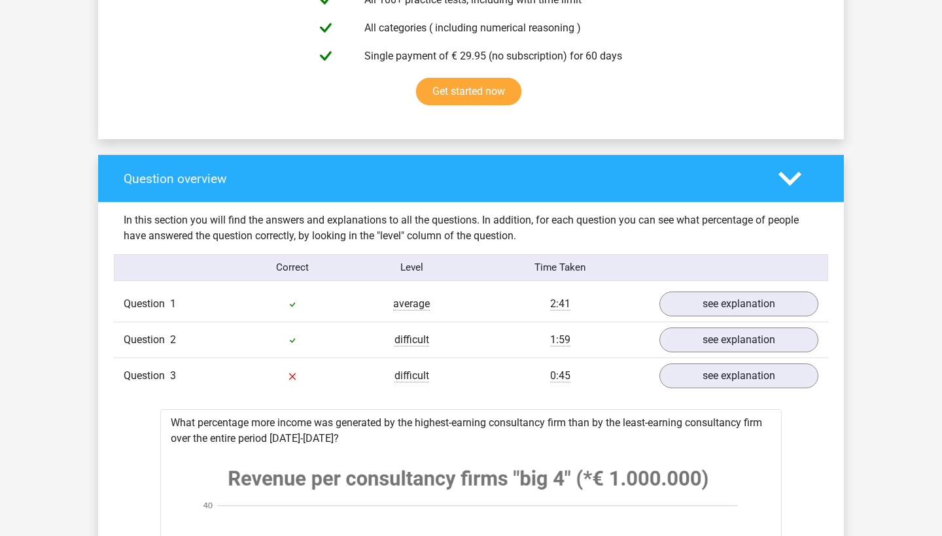
click at [696, 318] on div "Question 1 average 2:41 see explanation" at bounding box center [471, 303] width 714 height 35
click at [696, 307] on link "see explanation" at bounding box center [738, 304] width 182 height 29
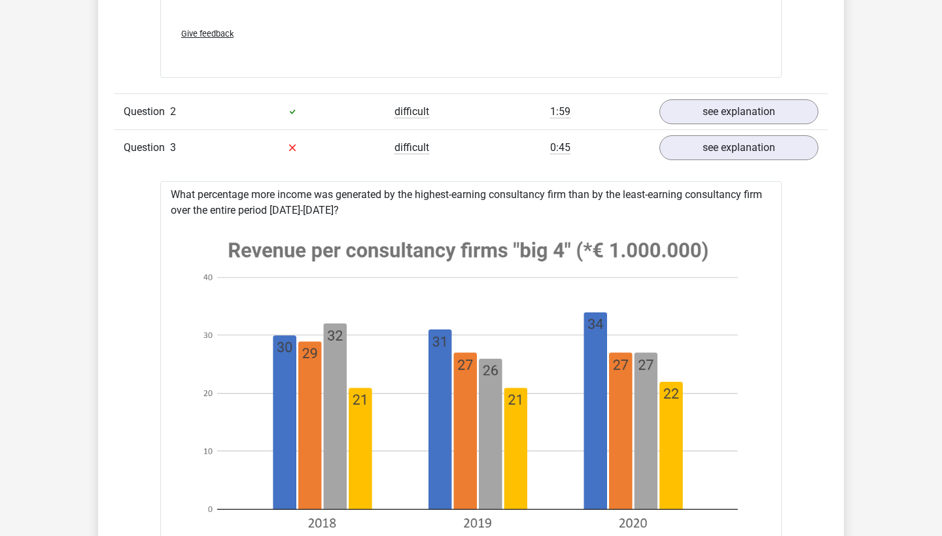
scroll to position [2040, 0]
click at [790, 109] on link "see explanation" at bounding box center [738, 111] width 182 height 29
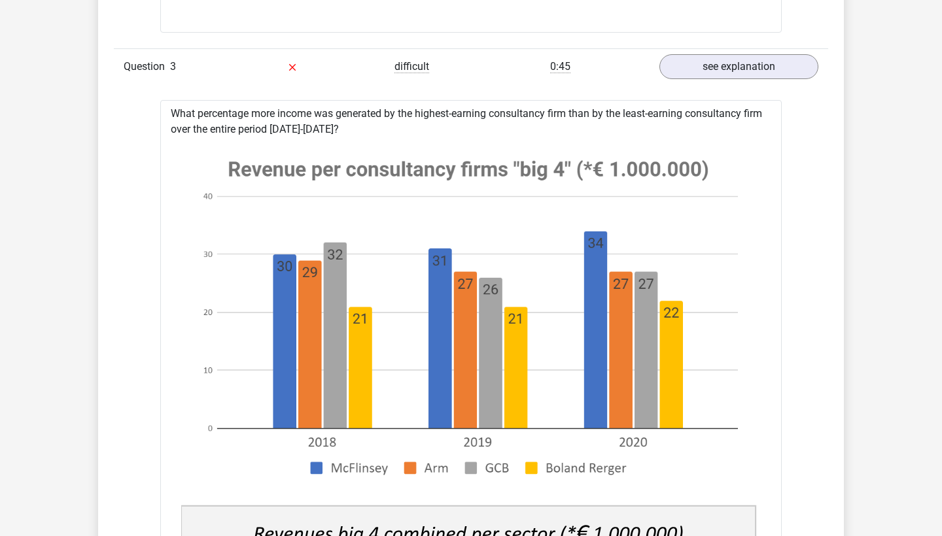
scroll to position [3170, 0]
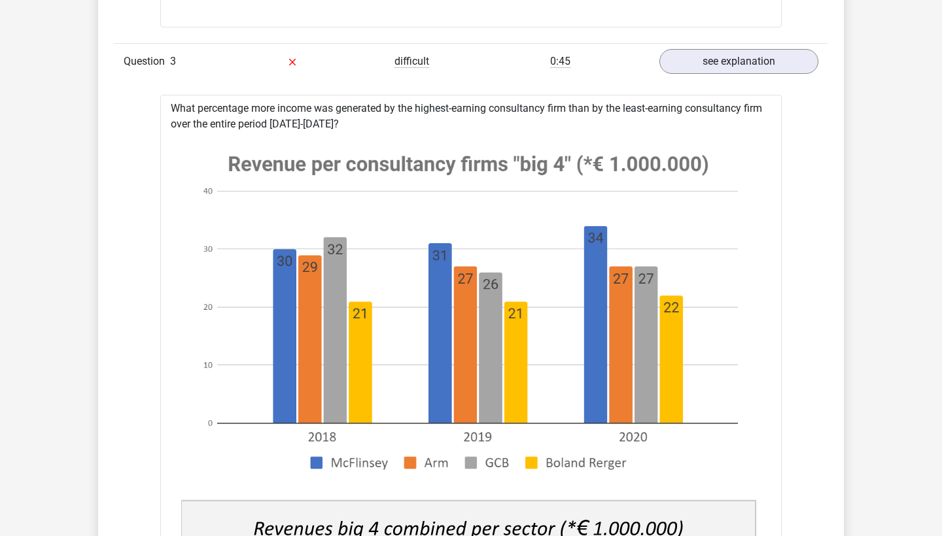
click at [753, 56] on div "Question 3 difficult 0:45 see explanation" at bounding box center [471, 61] width 714 height 36
click at [751, 47] on link "see explanation" at bounding box center [738, 61] width 182 height 29
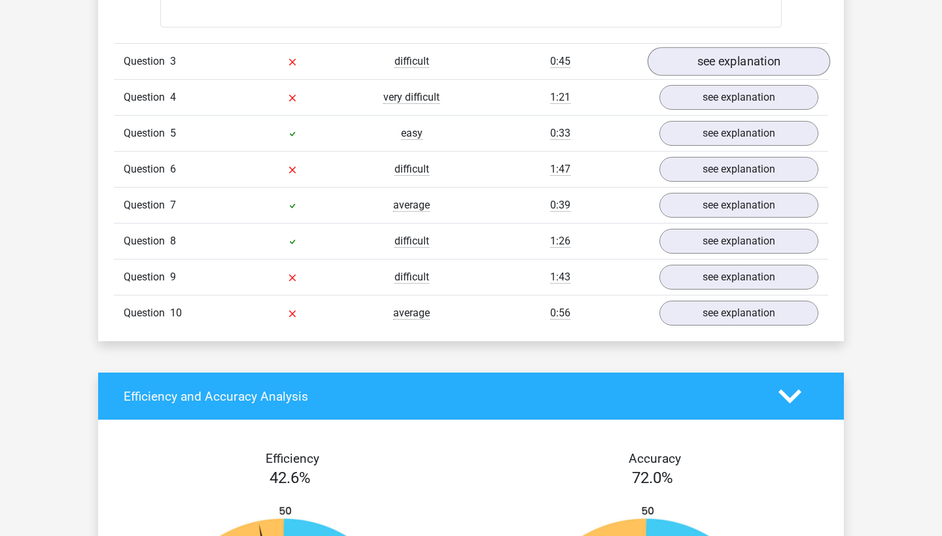
click at [751, 47] on link "see explanation" at bounding box center [738, 61] width 182 height 29
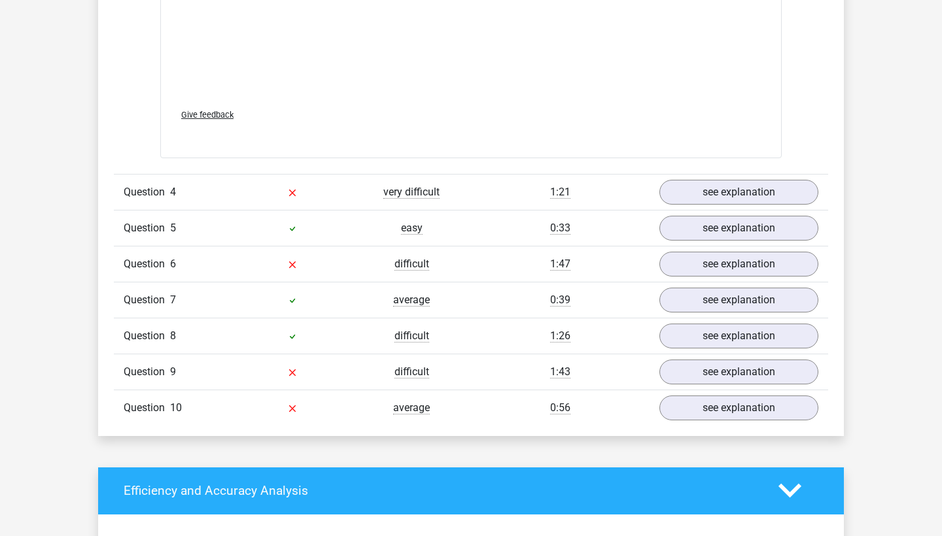
scroll to position [4506, 0]
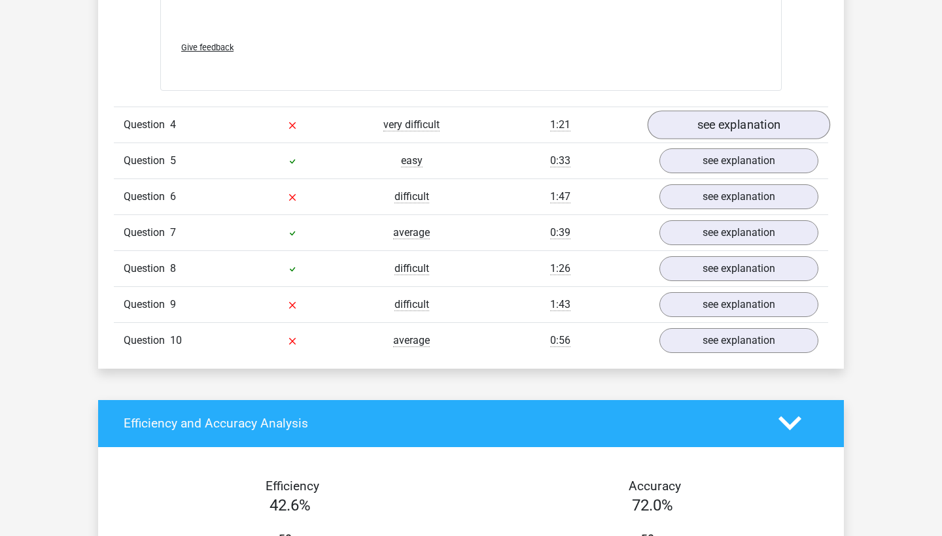
click at [708, 113] on link "see explanation" at bounding box center [738, 125] width 182 height 29
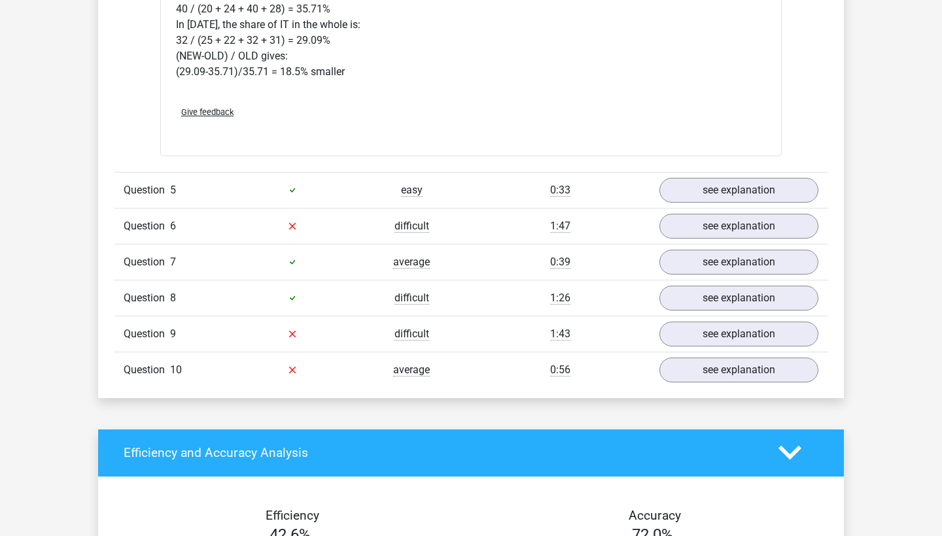
scroll to position [5519, 0]
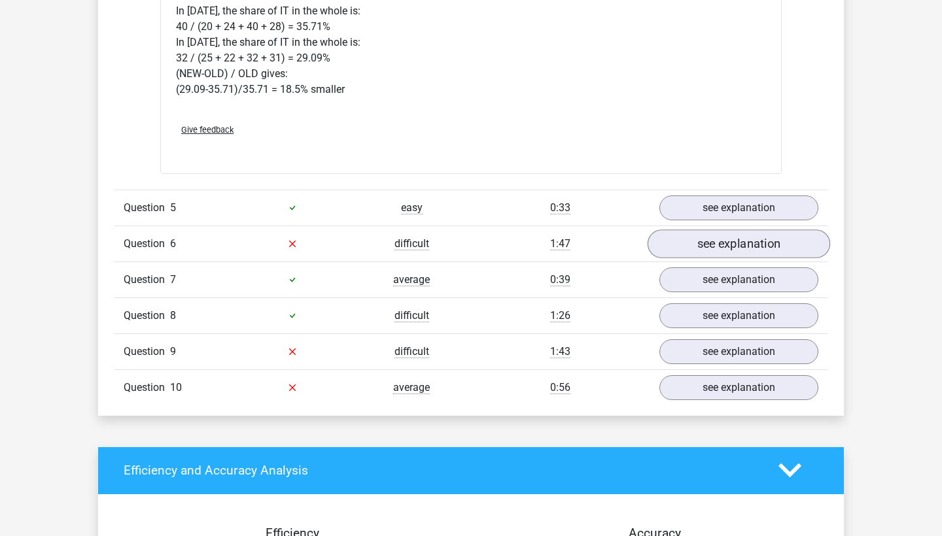
click at [703, 230] on link "see explanation" at bounding box center [738, 244] width 182 height 29
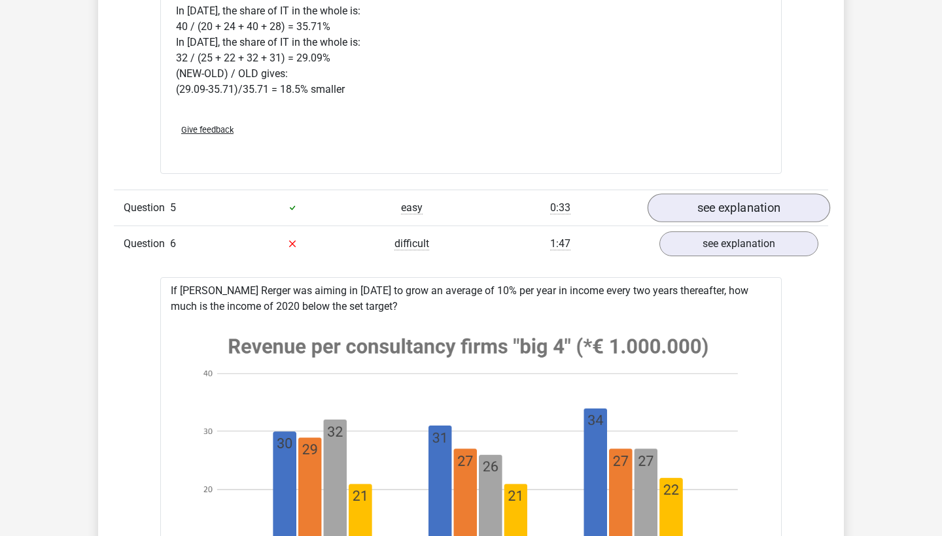
click at [704, 194] on link "see explanation" at bounding box center [738, 208] width 182 height 29
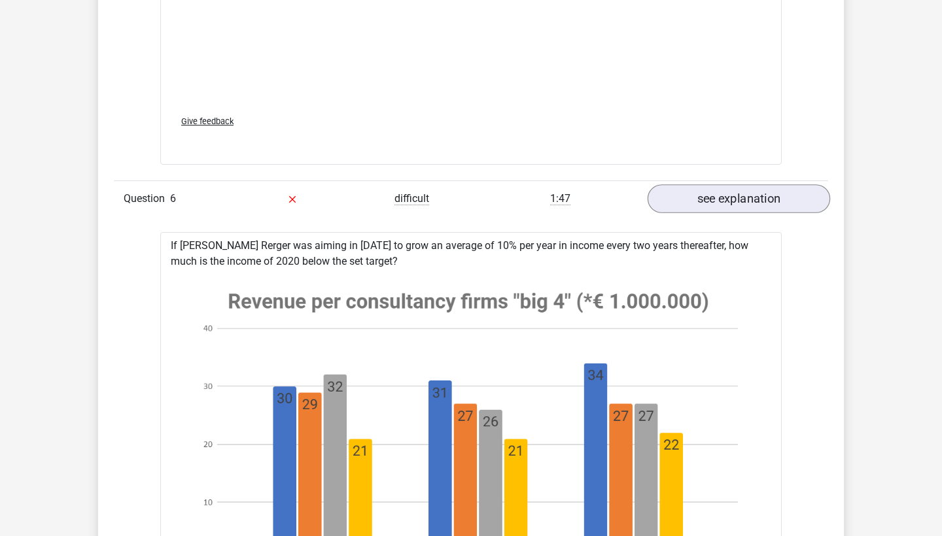
scroll to position [6970, 0]
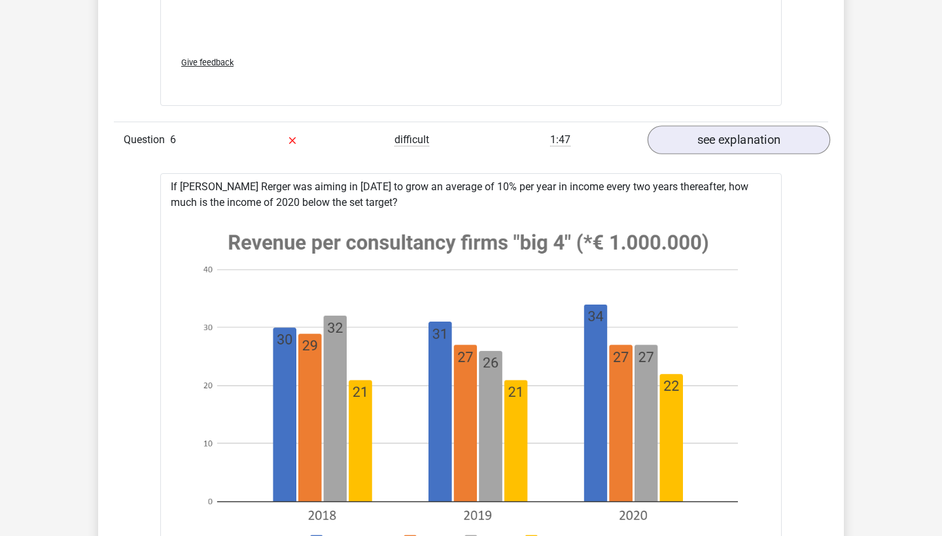
click at [733, 126] on link "see explanation" at bounding box center [738, 140] width 182 height 29
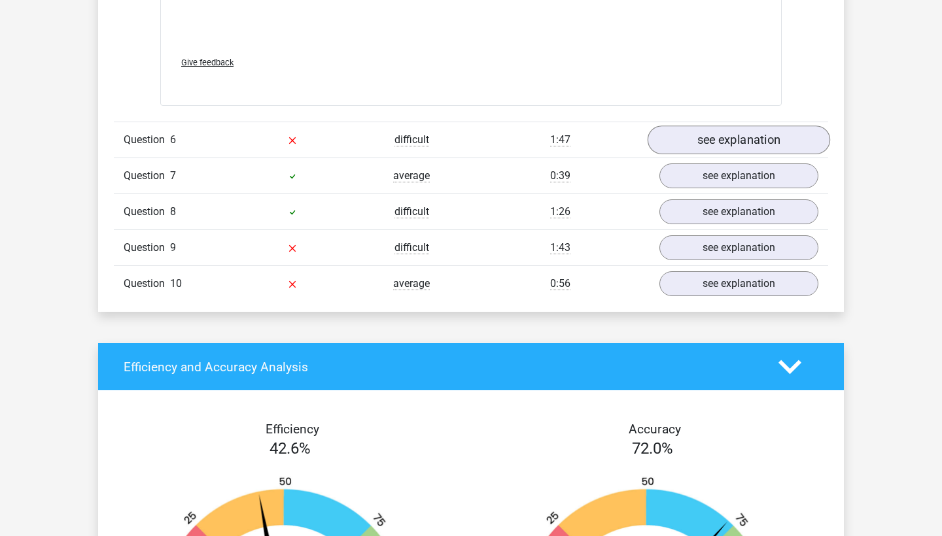
click at [711, 126] on link "see explanation" at bounding box center [738, 140] width 182 height 29
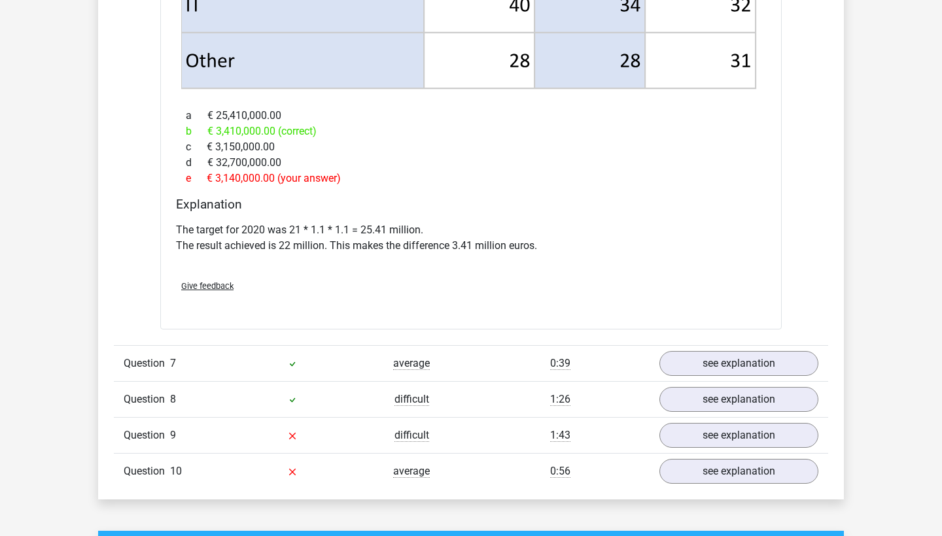
scroll to position [7852, 0]
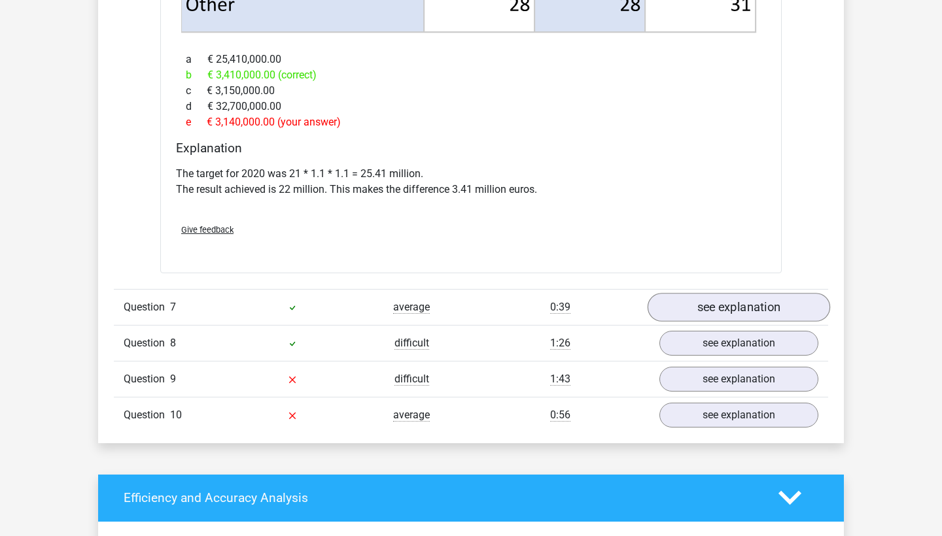
click at [689, 293] on link "see explanation" at bounding box center [738, 307] width 182 height 29
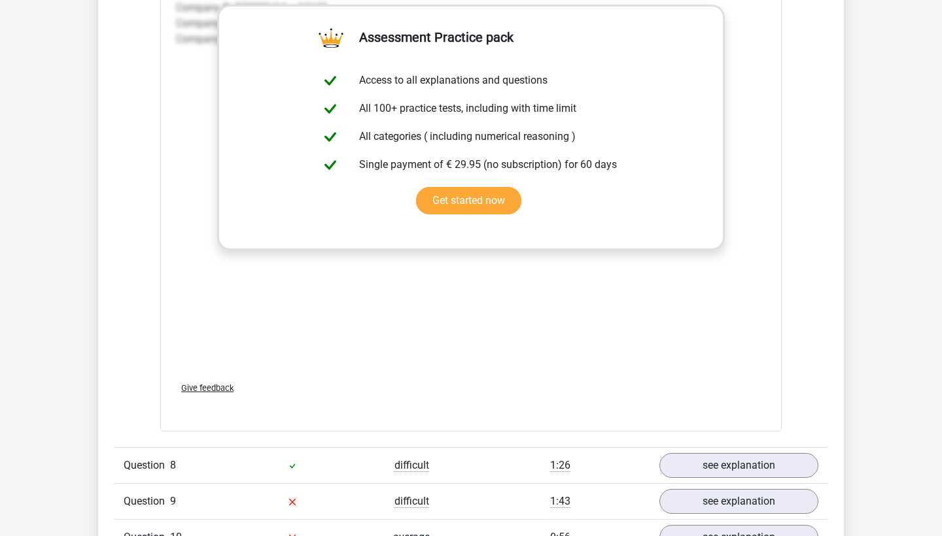
scroll to position [8673, 0]
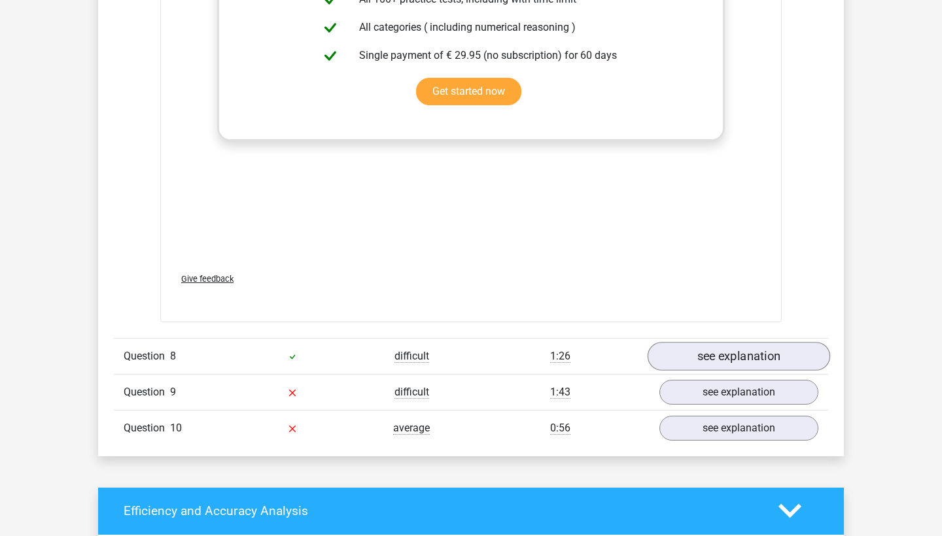
click at [700, 343] on link "see explanation" at bounding box center [738, 356] width 182 height 29
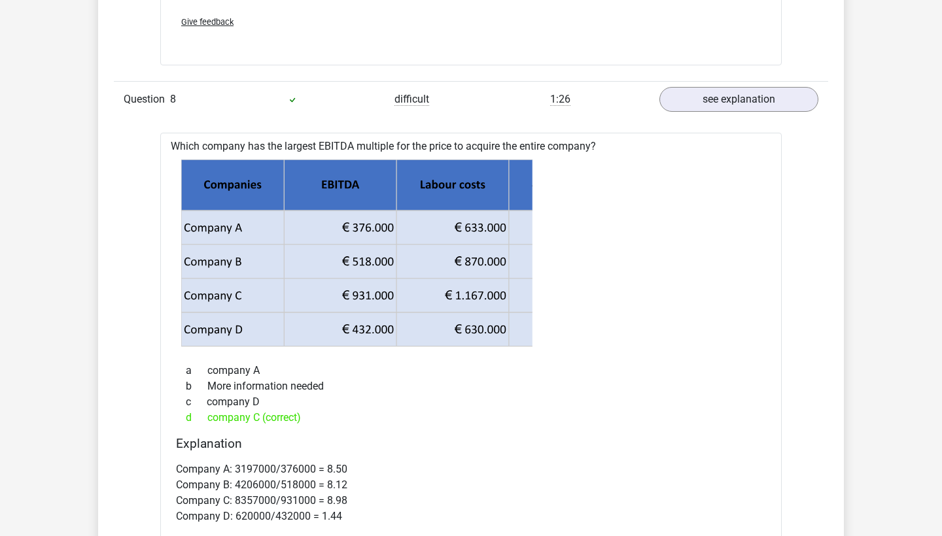
scroll to position [9132, 0]
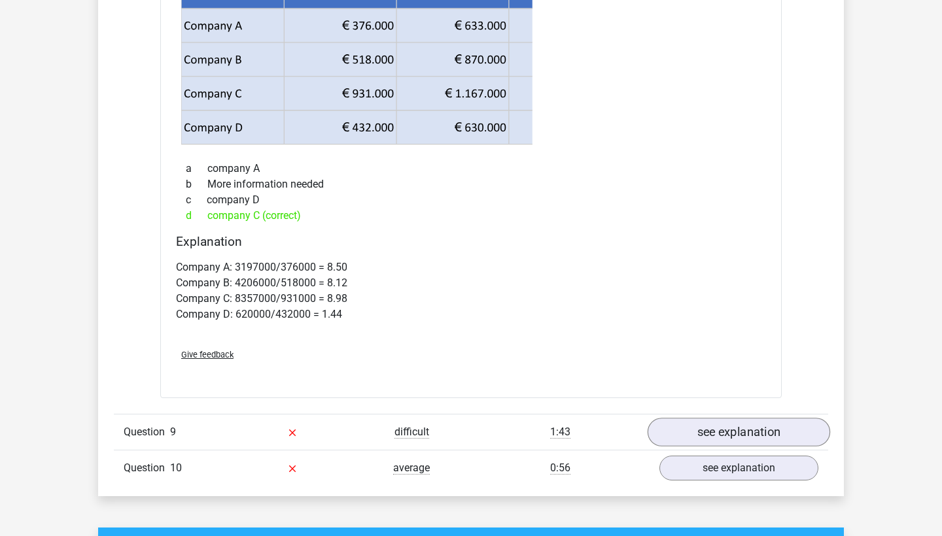
click at [692, 418] on link "see explanation" at bounding box center [738, 432] width 182 height 29
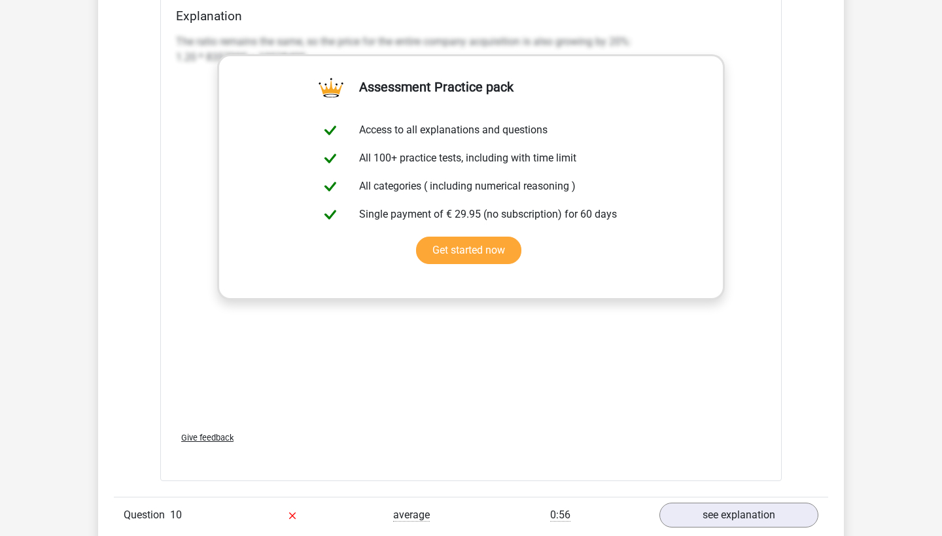
scroll to position [9979, 0]
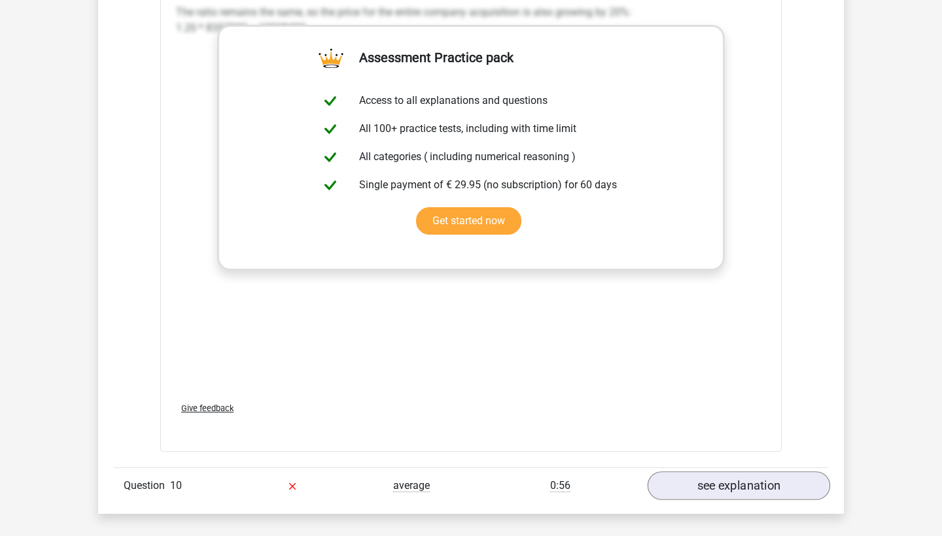
click at [680, 472] on link "see explanation" at bounding box center [738, 486] width 182 height 29
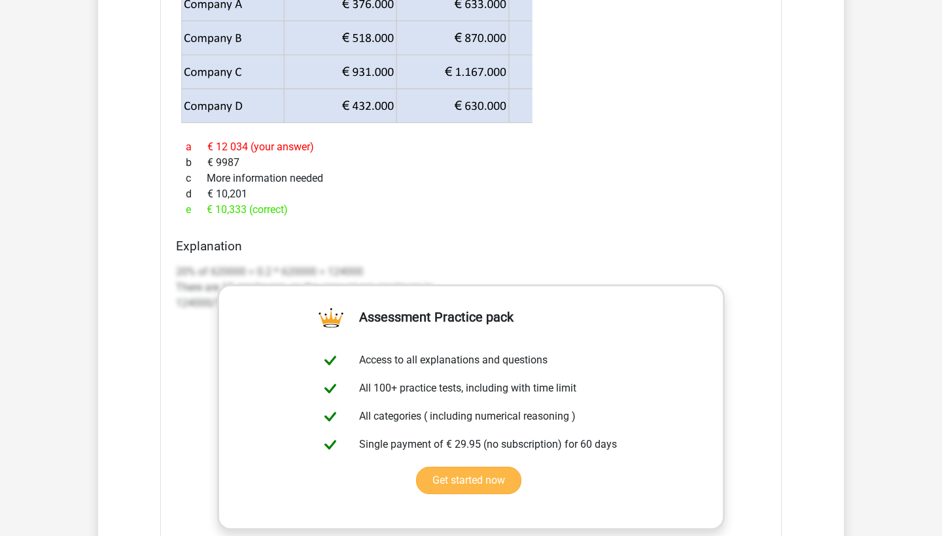
scroll to position [10442, 0]
